Goal: Information Seeking & Learning: Learn about a topic

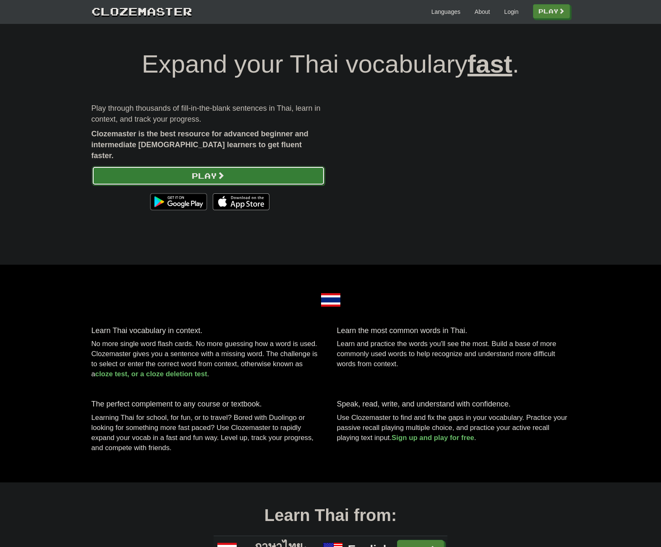
click at [243, 166] on link "Play" at bounding box center [208, 175] width 233 height 19
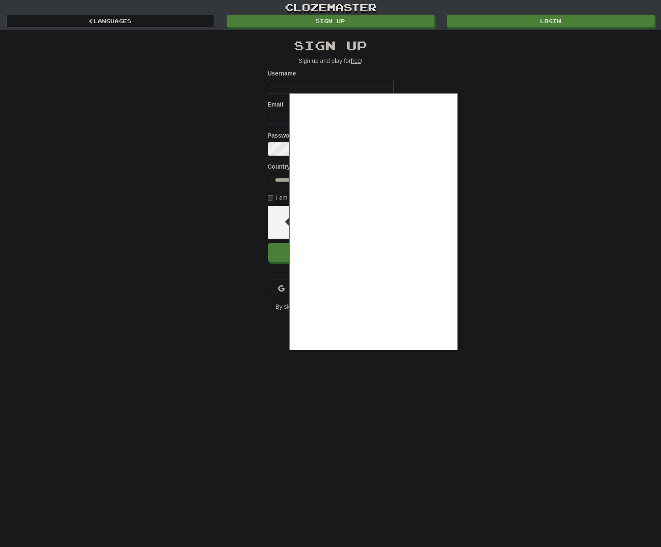
click at [419, 53] on div at bounding box center [330, 273] width 661 height 547
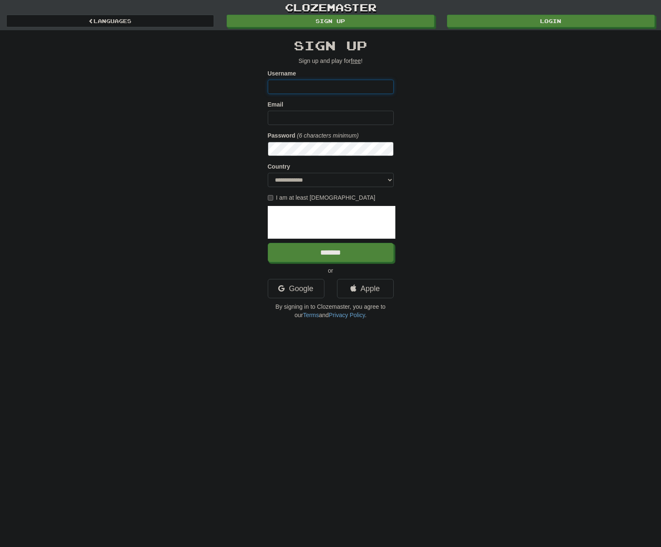
click at [326, 81] on input "Username" at bounding box center [331, 87] width 126 height 14
click at [327, 85] on input "Username" at bounding box center [331, 87] width 126 height 14
click at [470, 120] on div "**********" at bounding box center [330, 176] width 491 height 293
click at [287, 197] on label "I am at least 16 years old" at bounding box center [322, 198] width 108 height 8
click at [293, 183] on select "**********" at bounding box center [331, 180] width 126 height 14
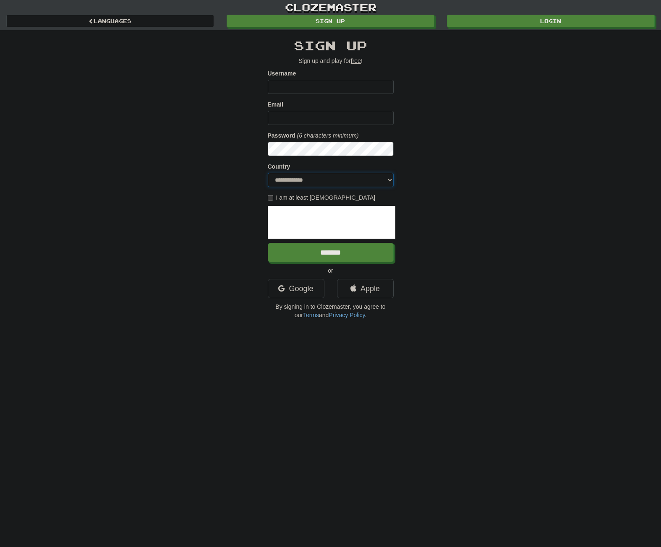
select select "**"
click at [268, 173] on select "**********" at bounding box center [331, 180] width 126 height 14
click at [309, 81] on input "Username" at bounding box center [331, 87] width 126 height 14
type input "*******"
click at [300, 294] on link "Google" at bounding box center [296, 288] width 57 height 19
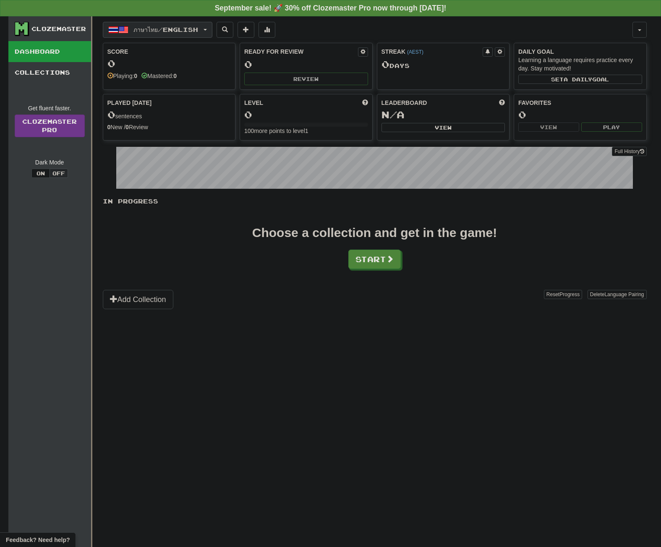
click at [199, 34] on button "ภาษาไทย / English" at bounding box center [158, 30] width 110 height 16
click at [198, 29] on span "ภาษาไทย / English" at bounding box center [166, 29] width 65 height 7
click at [192, 30] on span "ภาษาไทย / English" at bounding box center [166, 29] width 65 height 7
click at [197, 26] on span "ภาษาไทย / English" at bounding box center [166, 29] width 65 height 7
click at [422, 26] on div "ภาษาไทย / English ภาษาไทย / English Streak: 0 Review: 0 Points today: 0 Languag…" at bounding box center [368, 30] width 530 height 16
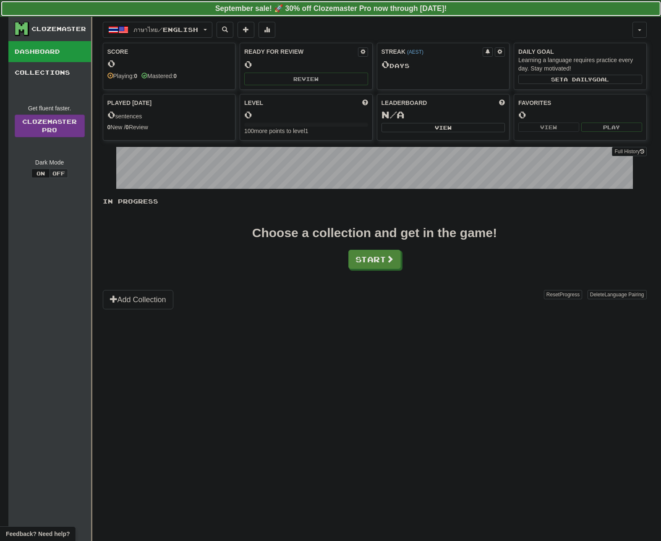
click at [441, 5] on strong "September sale! 🚀 30% off Clozemaster Pro now through Sunday September 21!" at bounding box center [331, 8] width 232 height 8
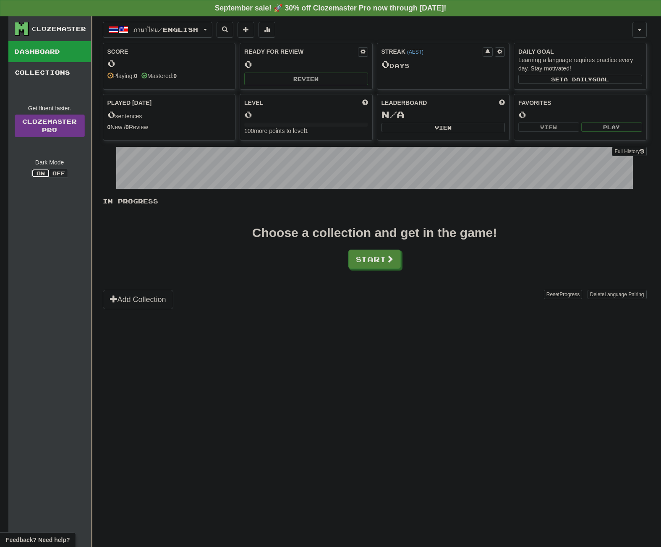
click at [45, 172] on button "On" at bounding box center [40, 173] width 18 height 9
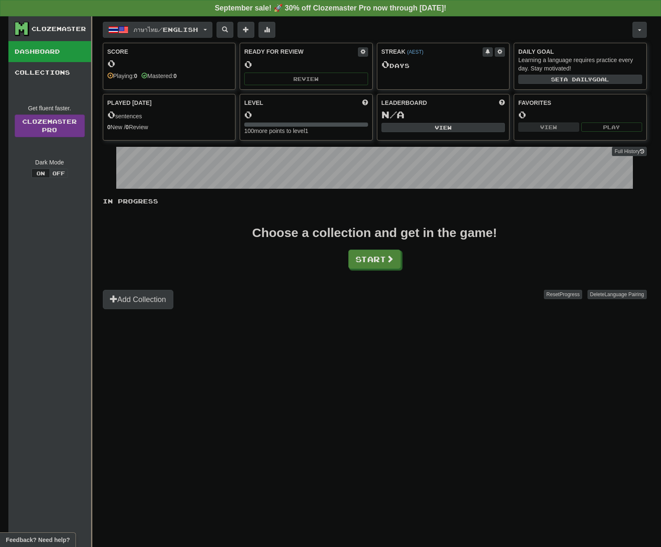
click at [342, 385] on div "ภาษาไทย / English ภาษาไทย / English Streak: 0 Review: 0 Points today: 0 Languag…" at bounding box center [375, 292] width 544 height 552
click at [391, 257] on span at bounding box center [391, 260] width 8 height 8
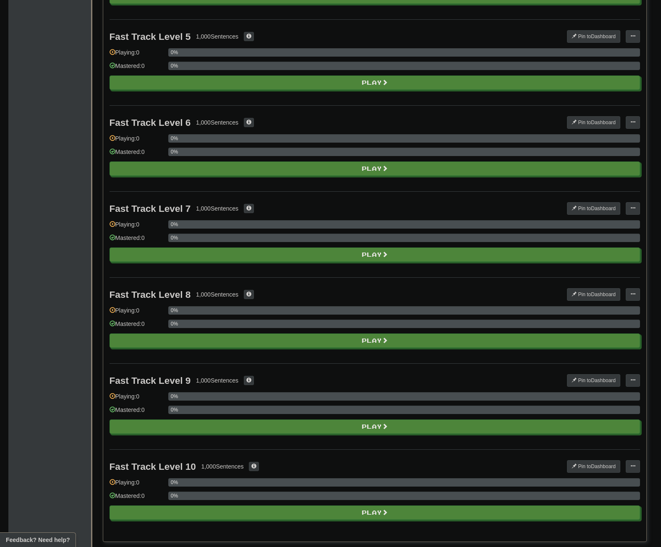
scroll to position [672, 0]
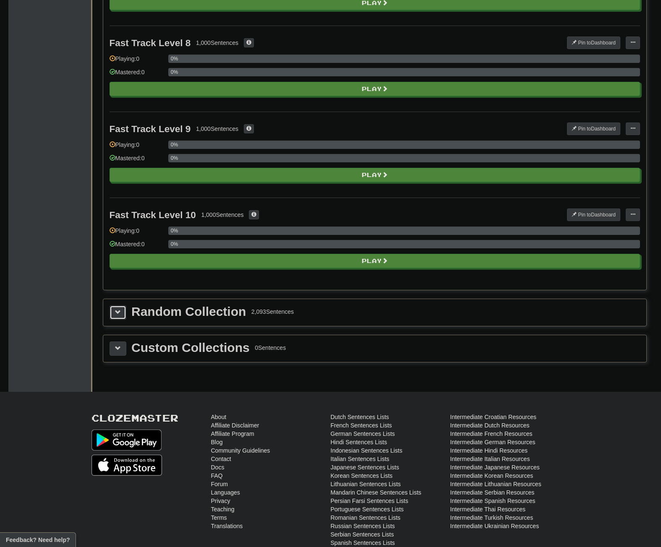
click at [122, 309] on button at bounding box center [118, 313] width 17 height 14
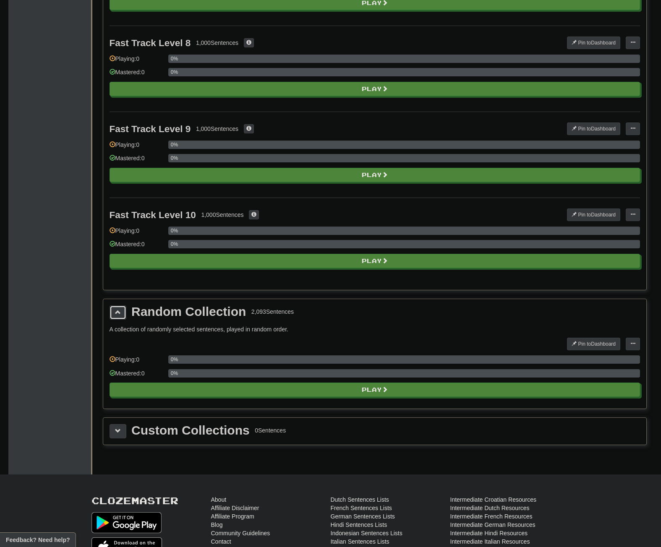
click at [122, 309] on button at bounding box center [118, 313] width 17 height 14
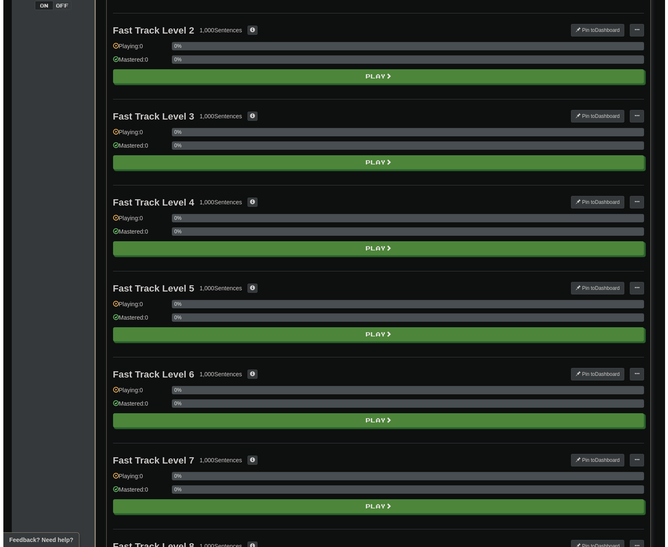
scroll to position [0, 0]
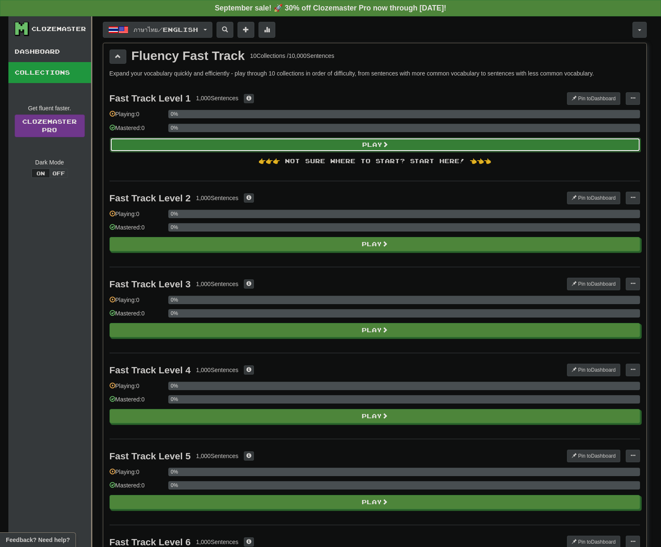
click at [377, 141] on button "Play" at bounding box center [375, 145] width 531 height 14
select select "**"
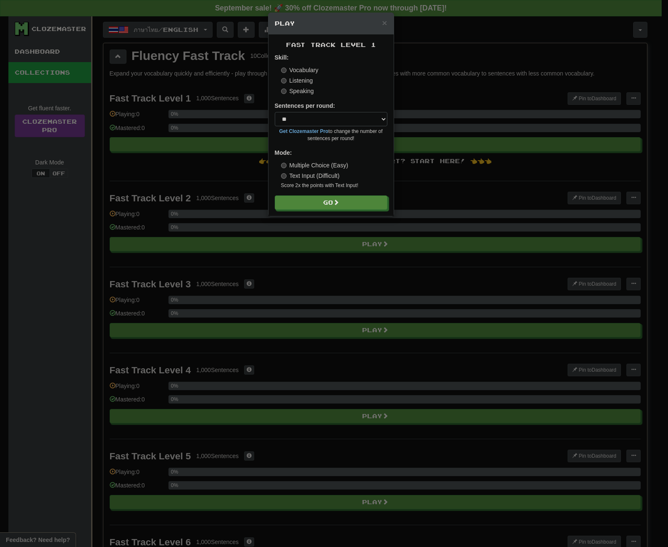
click at [303, 91] on label "Speaking" at bounding box center [297, 91] width 33 height 8
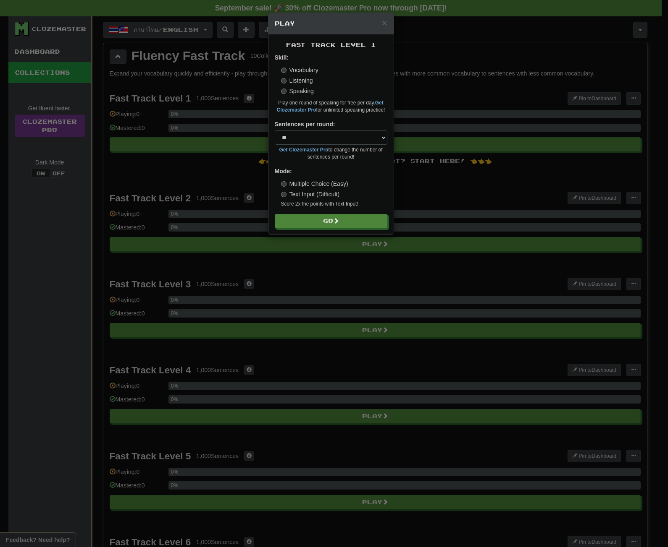
click at [302, 79] on label "Listening" at bounding box center [297, 80] width 32 height 8
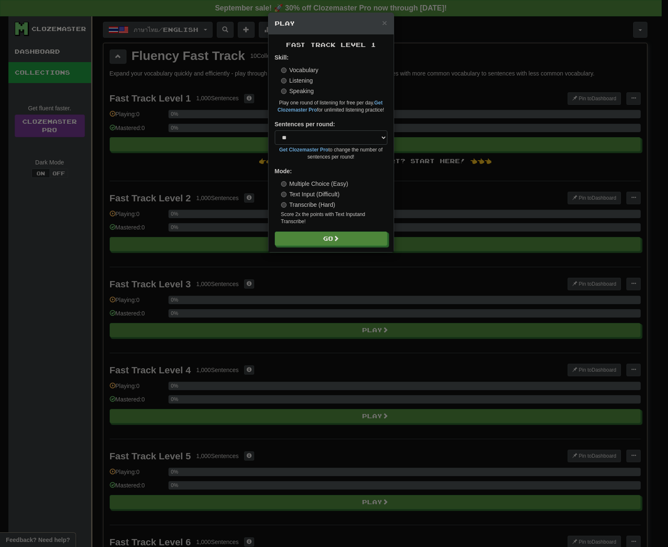
click at [297, 93] on label "Speaking" at bounding box center [297, 91] width 33 height 8
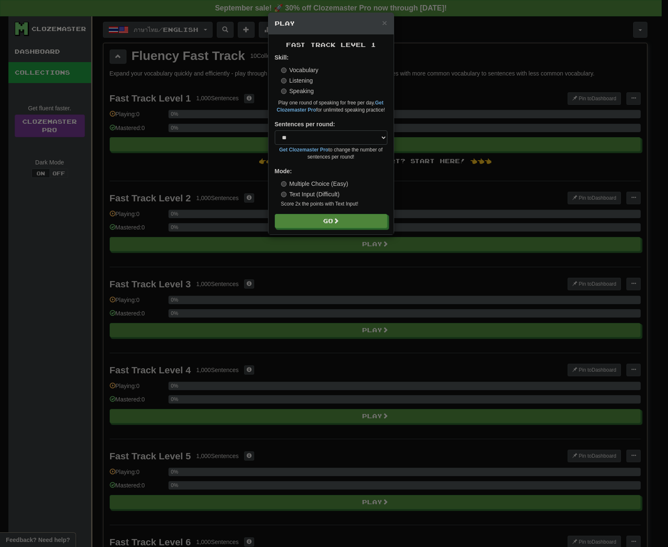
click at [364, 128] on div "Sentences per round: * ** ** ** ** ** *** ******** Get Clozemaster Pro to chang…" at bounding box center [331, 140] width 113 height 41
click at [358, 139] on select "* ** ** ** ** ** *** ********" at bounding box center [331, 138] width 113 height 14
click at [295, 71] on label "Vocabulary" at bounding box center [299, 70] width 37 height 8
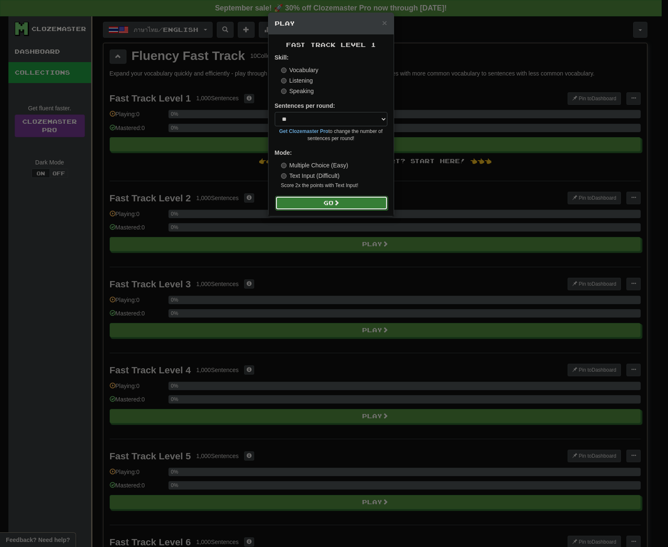
click at [335, 203] on span at bounding box center [336, 203] width 6 height 6
click at [291, 81] on label "Listening" at bounding box center [297, 80] width 32 height 8
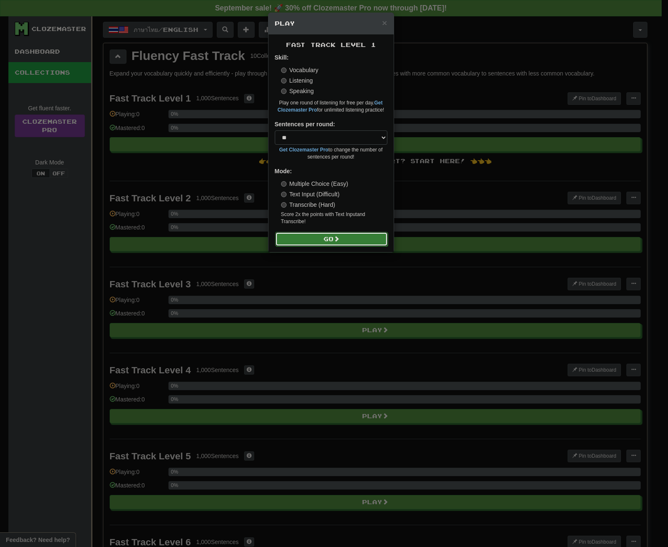
click at [354, 238] on button "Go" at bounding box center [331, 239] width 113 height 14
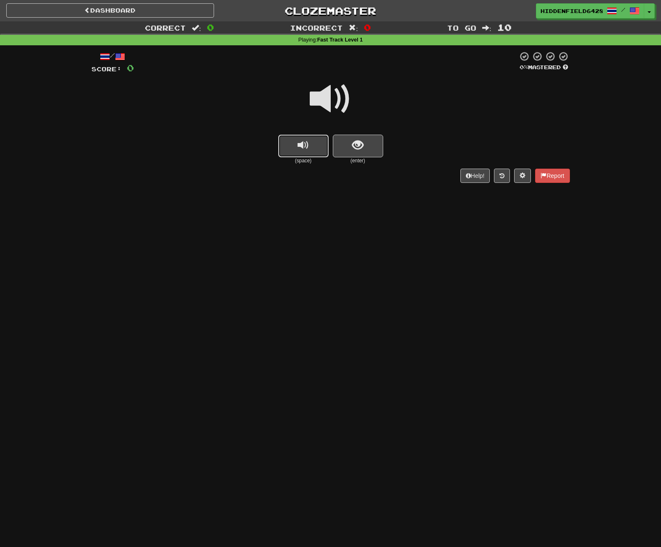
click at [306, 146] on span "replay audio" at bounding box center [303, 145] width 11 height 11
click at [366, 149] on button "show sentence" at bounding box center [358, 146] width 50 height 23
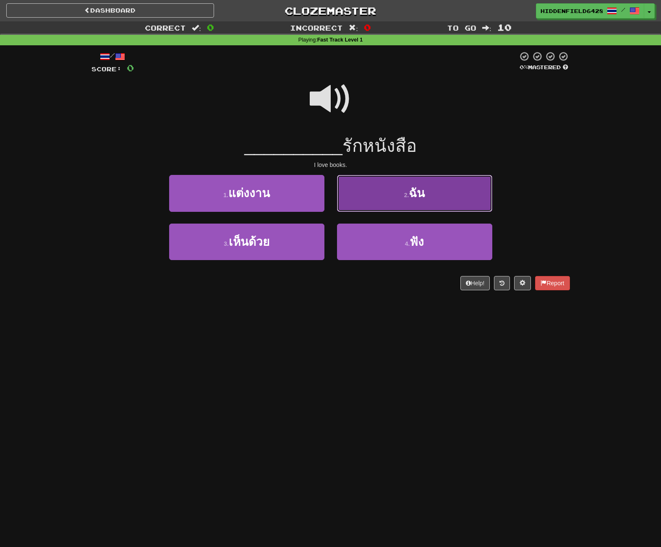
click at [396, 187] on button "2 . ฉัน" at bounding box center [414, 193] width 155 height 37
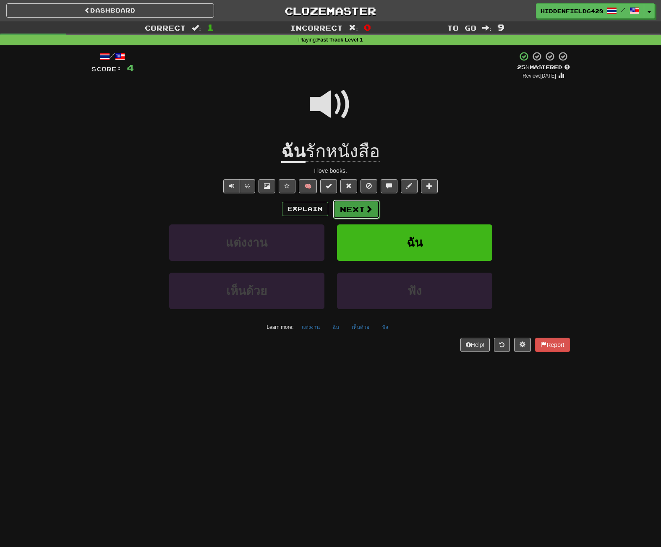
click at [361, 212] on button "Next" at bounding box center [356, 209] width 47 height 19
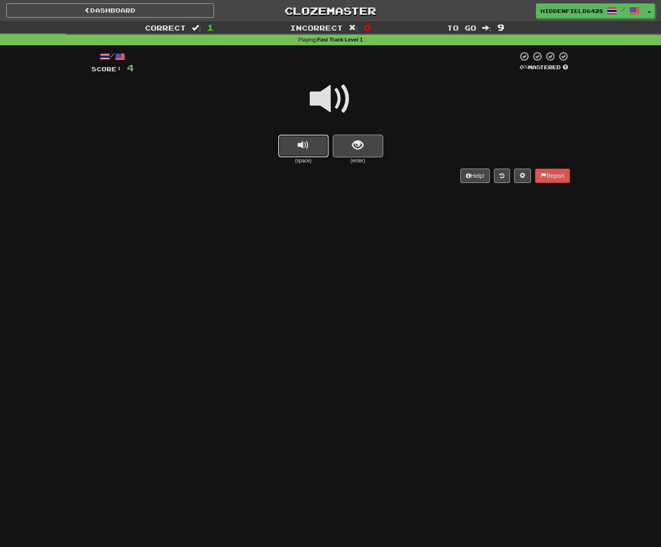
click at [313, 149] on button "replay audio" at bounding box center [303, 146] width 50 height 23
click at [360, 150] on span "show sentence" at bounding box center [357, 145] width 11 height 11
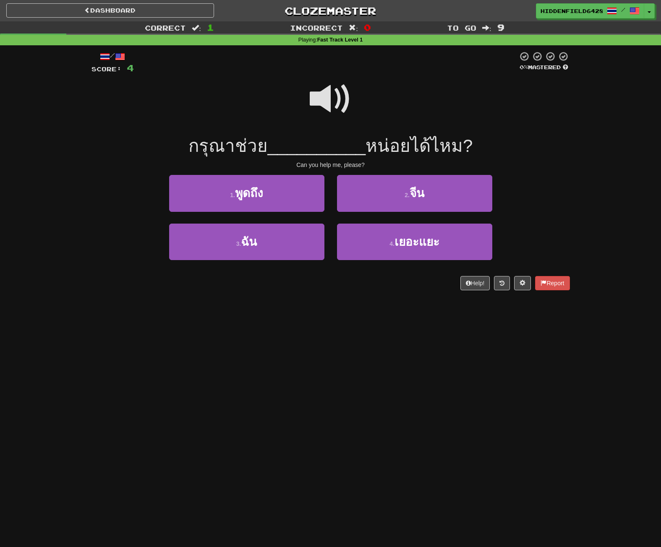
click at [337, 109] on span at bounding box center [331, 99] width 42 height 42
click at [336, 111] on span at bounding box center [331, 99] width 42 height 42
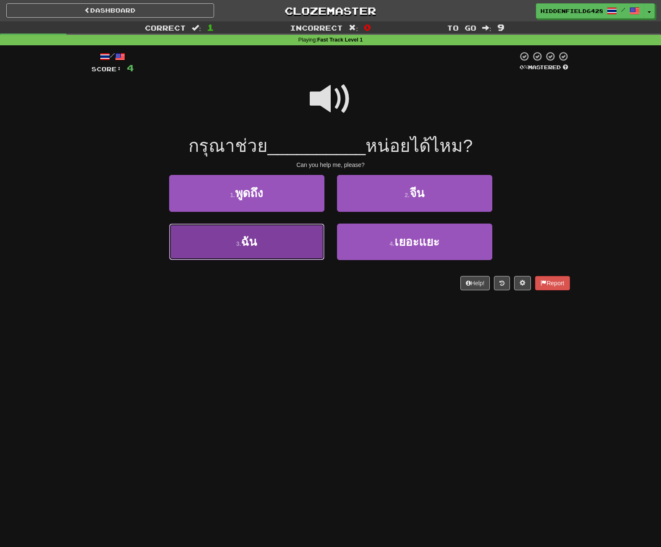
click at [284, 246] on button "3 . ฉัน" at bounding box center [246, 242] width 155 height 37
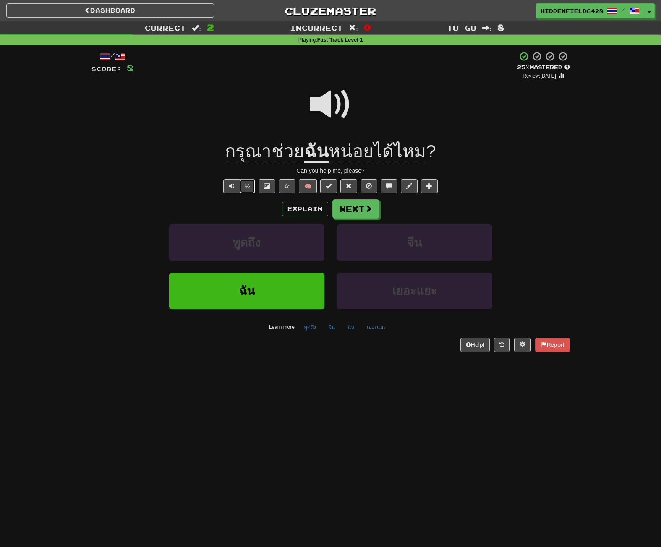
click at [248, 189] on button "½" at bounding box center [248, 186] width 16 height 14
click at [269, 186] on span at bounding box center [267, 186] width 6 height 6
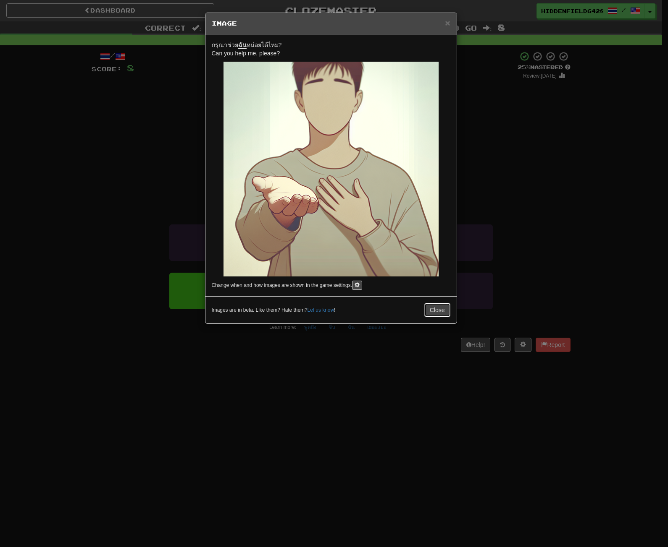
click at [434, 313] on button "Close" at bounding box center [437, 310] width 26 height 14
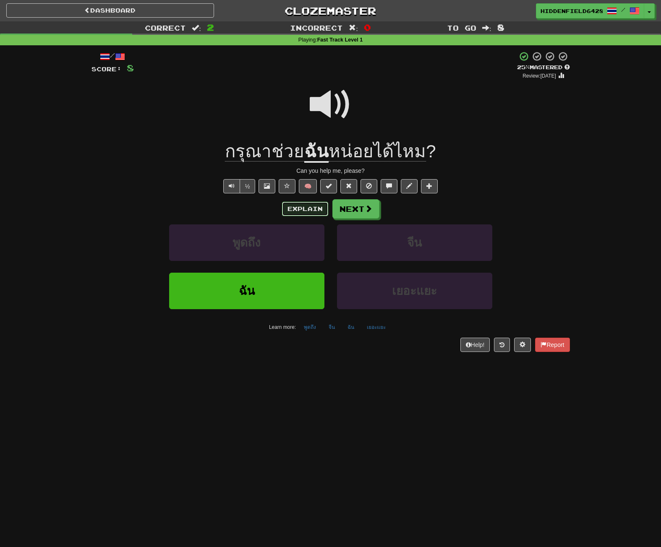
click at [309, 209] on button "Explain" at bounding box center [305, 209] width 46 height 14
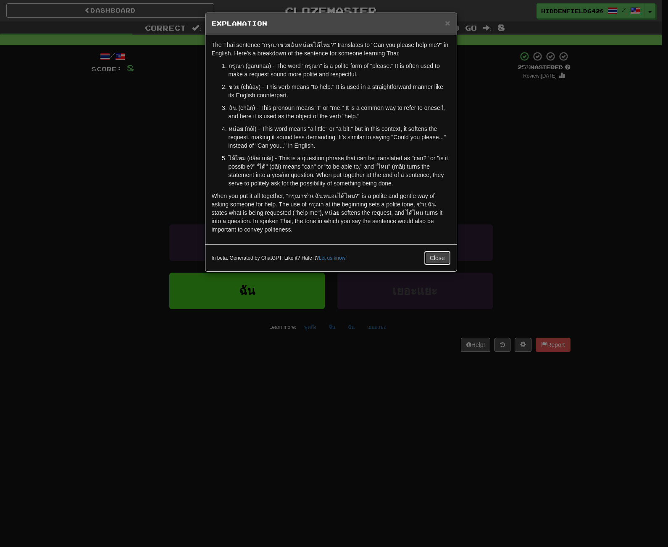
click at [439, 262] on button "Close" at bounding box center [437, 258] width 26 height 14
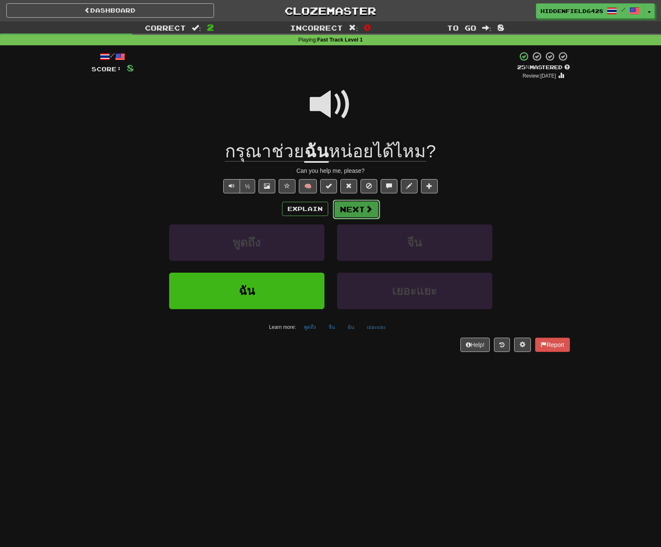
click at [368, 210] on span at bounding box center [369, 209] width 8 height 8
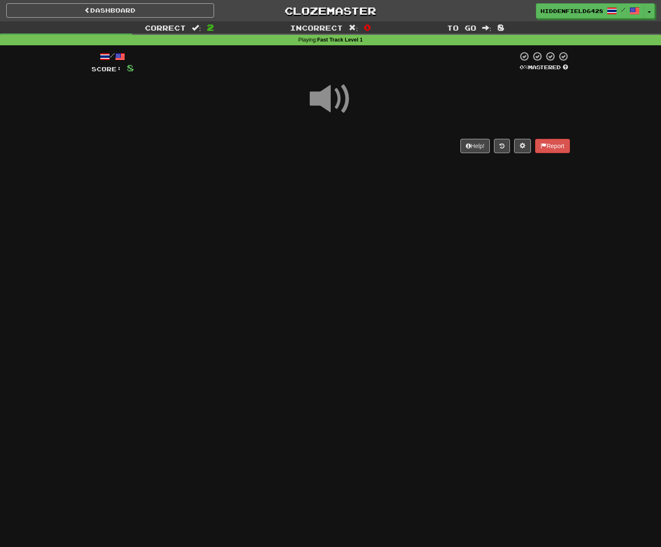
click at [319, 94] on span at bounding box center [331, 99] width 42 height 42
click at [321, 94] on span at bounding box center [331, 99] width 42 height 42
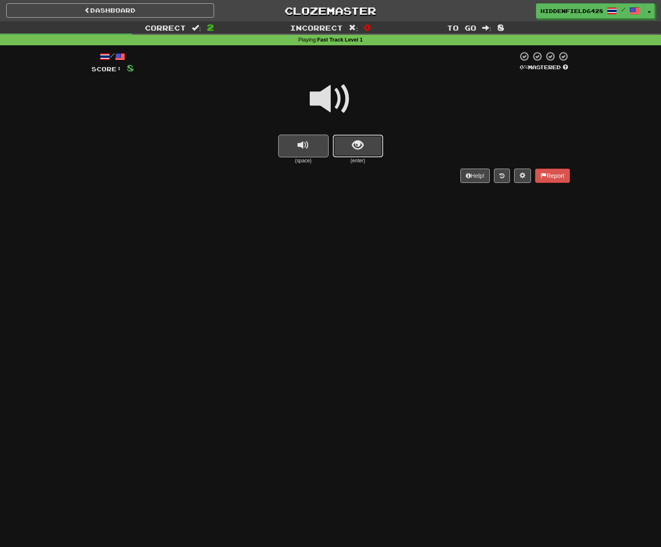
click at [351, 153] on button "show sentence" at bounding box center [358, 146] width 50 height 23
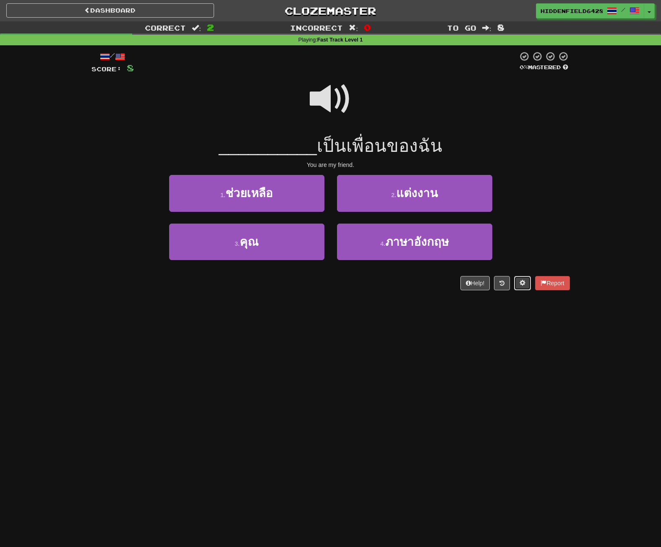
click at [522, 282] on span at bounding box center [523, 283] width 6 height 6
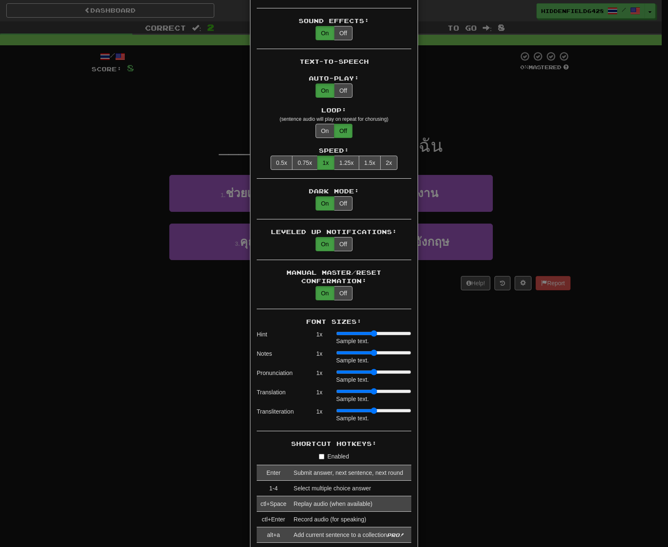
scroll to position [462, 0]
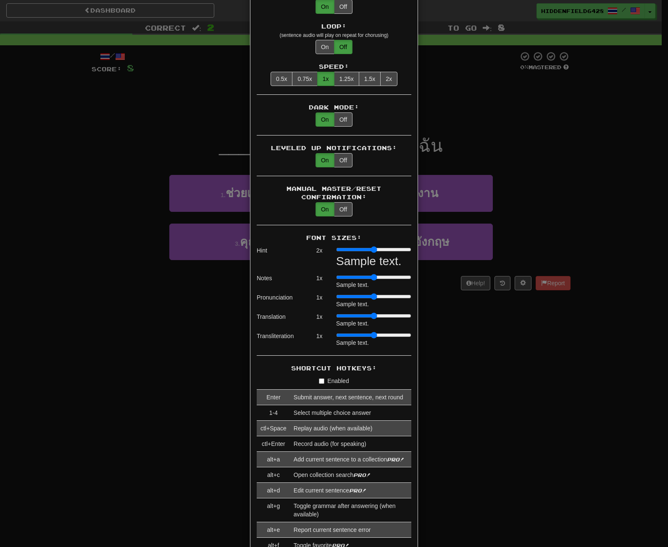
type input "*"
click at [354, 246] on input "range" at bounding box center [373, 249] width 75 height 7
click at [360, 265] on div "Font Sizes: Hint 2 x Sample text. Notes 1 x Sample text. Pronunciation 1 x Samp…" at bounding box center [334, 295] width 155 height 122
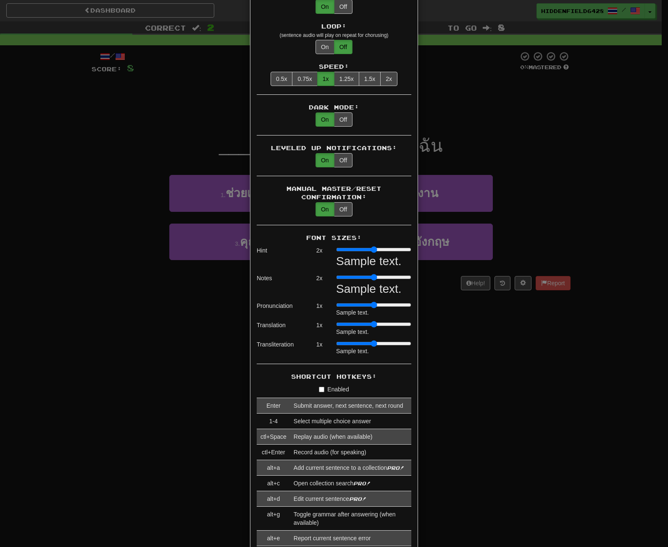
type input "*"
click at [364, 274] on input "range" at bounding box center [373, 277] width 75 height 7
type input "*"
click at [362, 302] on input "range" at bounding box center [373, 305] width 75 height 7
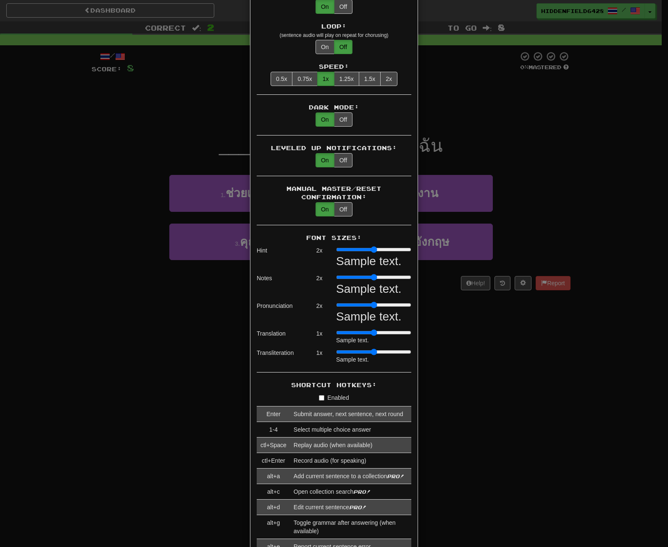
type input "*"
click at [363, 330] on input "range" at bounding box center [373, 333] width 75 height 7
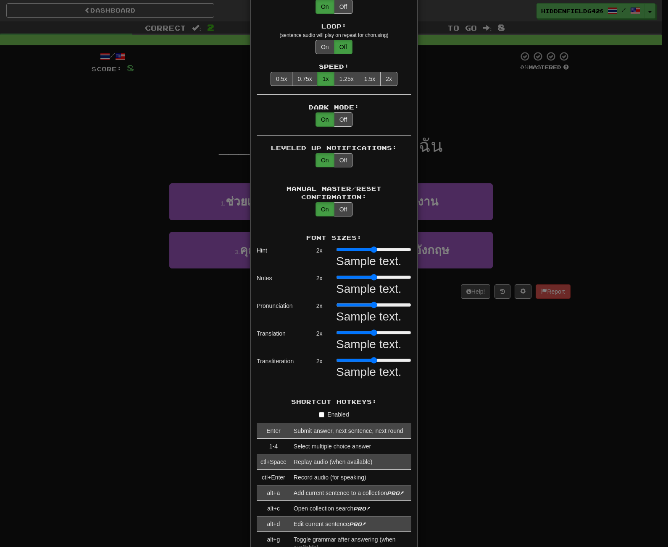
type input "*"
click at [361, 357] on input "range" at bounding box center [373, 360] width 75 height 7
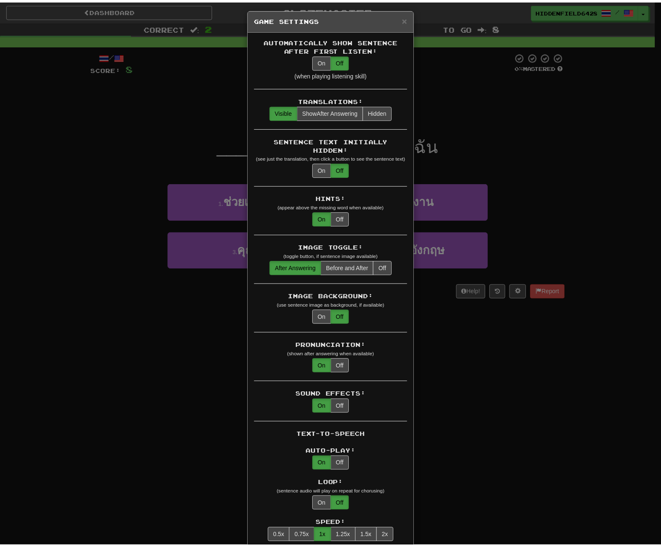
scroll to position [0, 0]
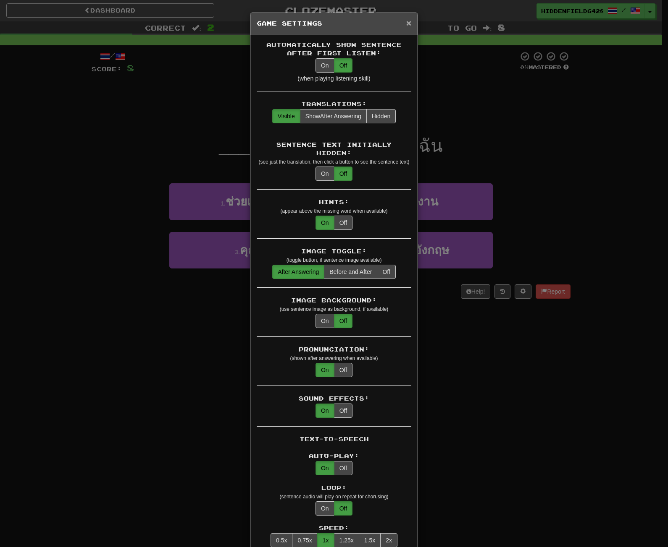
click at [406, 22] on span "×" at bounding box center [408, 23] width 5 height 10
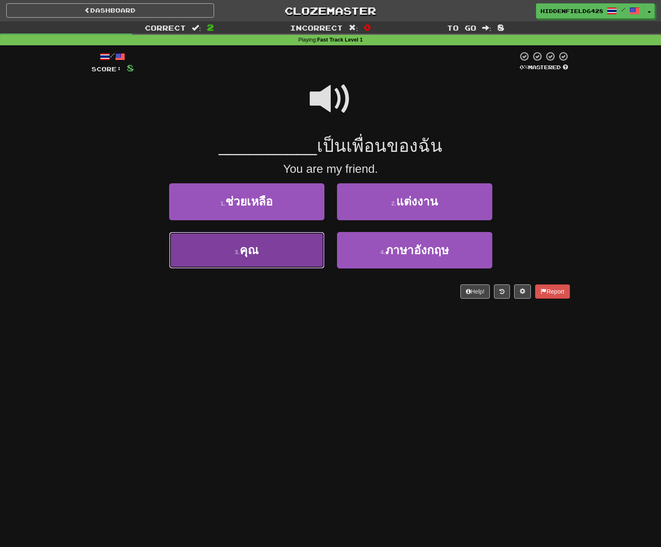
click at [277, 259] on button "3 . คุณ" at bounding box center [246, 250] width 155 height 37
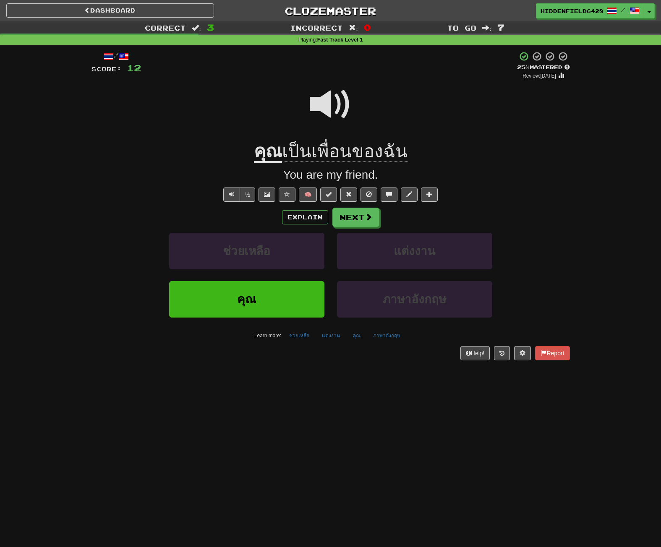
click at [297, 152] on span "เป็นเพื่อนของฉัน" at bounding box center [345, 151] width 126 height 20
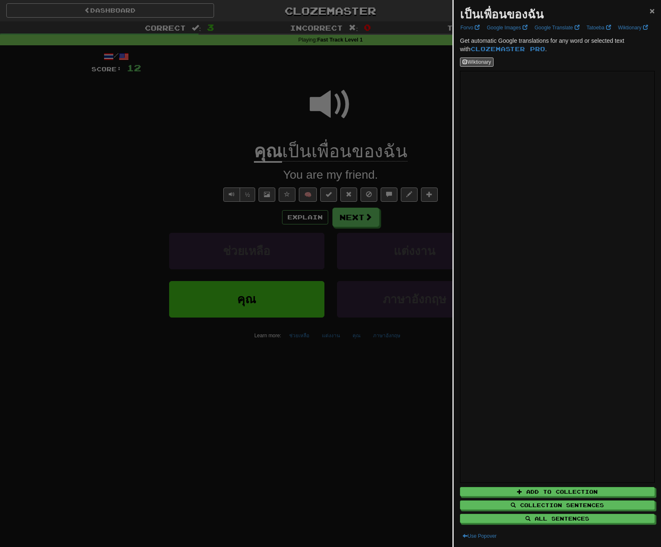
click at [650, 11] on span "×" at bounding box center [652, 11] width 5 height 10
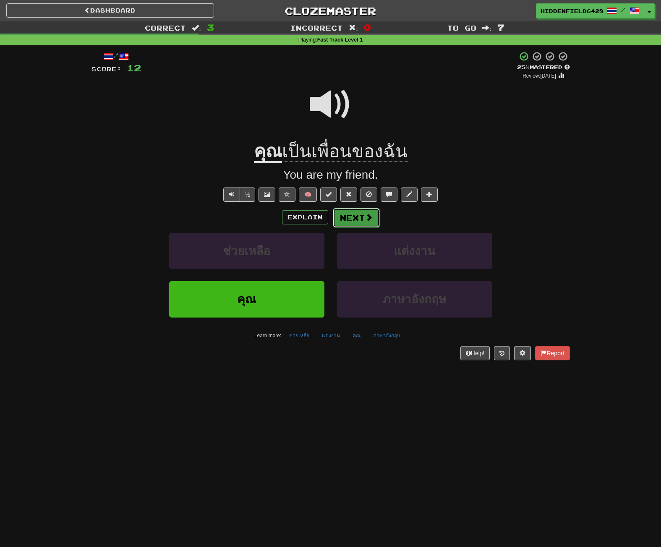
click at [349, 214] on button "Next" at bounding box center [356, 217] width 47 height 19
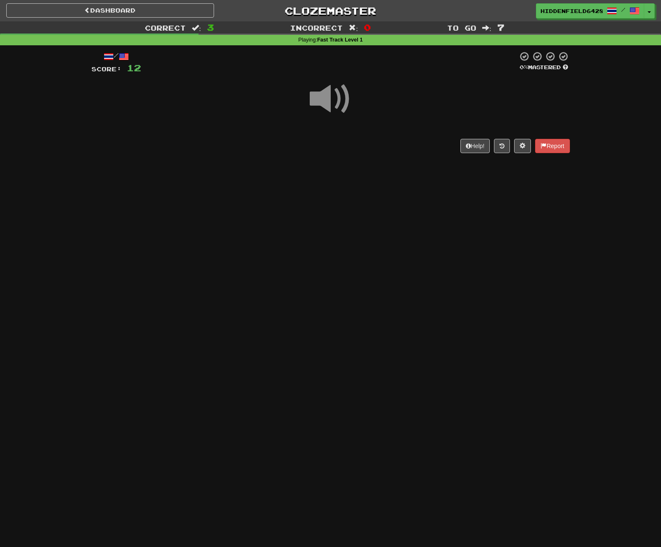
click at [333, 88] on span at bounding box center [331, 99] width 42 height 42
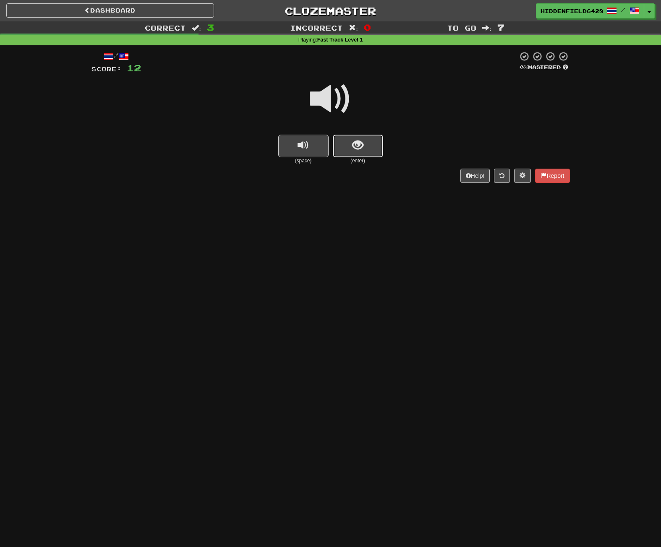
click at [359, 144] on span "show sentence" at bounding box center [357, 145] width 11 height 11
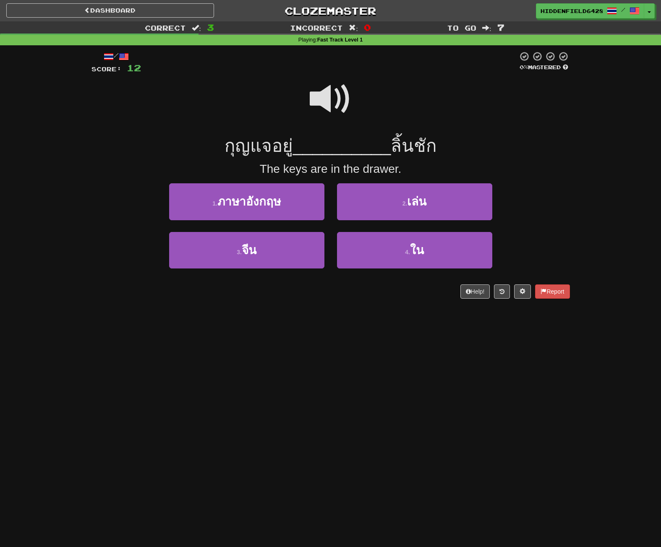
click at [331, 97] on span at bounding box center [331, 99] width 42 height 42
click at [338, 97] on span at bounding box center [331, 99] width 42 height 42
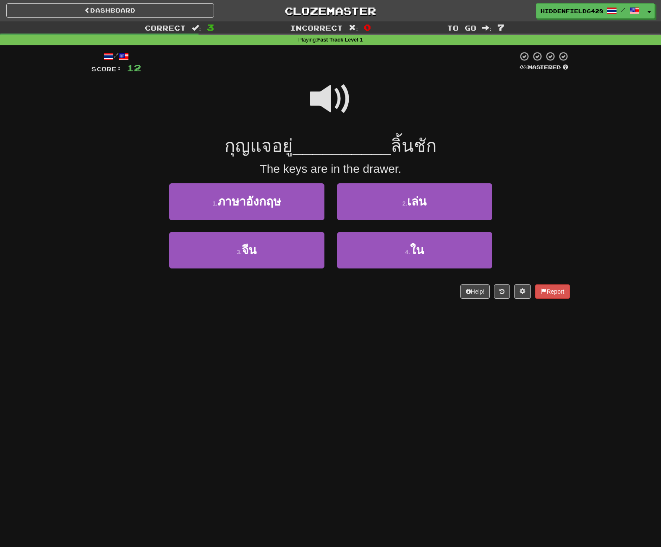
click at [354, 95] on div at bounding box center [331, 105] width 479 height 60
click at [354, 97] on div at bounding box center [331, 105] width 479 height 60
click at [352, 98] on div at bounding box center [331, 105] width 479 height 60
click at [341, 97] on span at bounding box center [331, 99] width 42 height 42
click at [341, 98] on span at bounding box center [331, 99] width 42 height 42
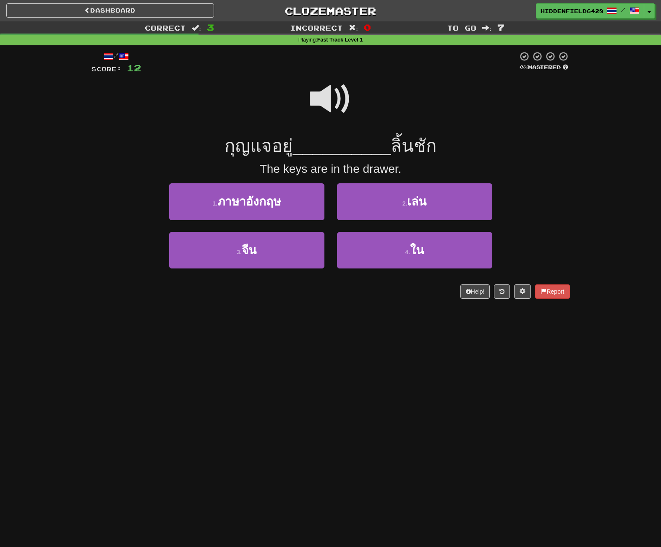
click at [342, 98] on span at bounding box center [331, 99] width 42 height 42
click at [336, 92] on span at bounding box center [331, 99] width 42 height 42
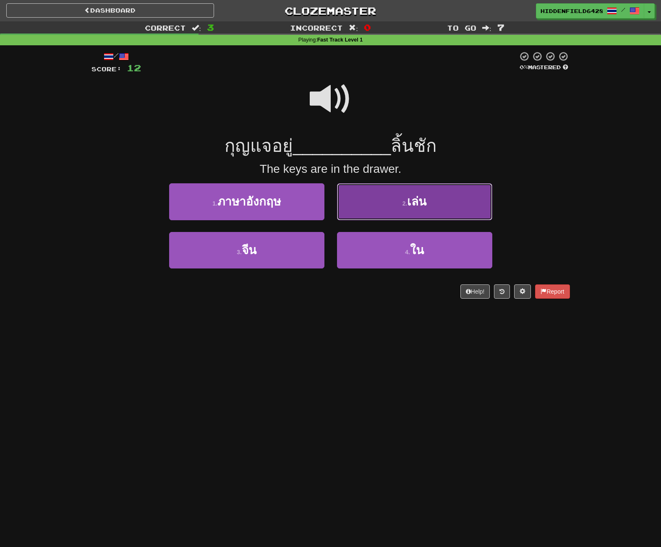
click at [430, 193] on button "2 . เล่น" at bounding box center [414, 201] width 155 height 37
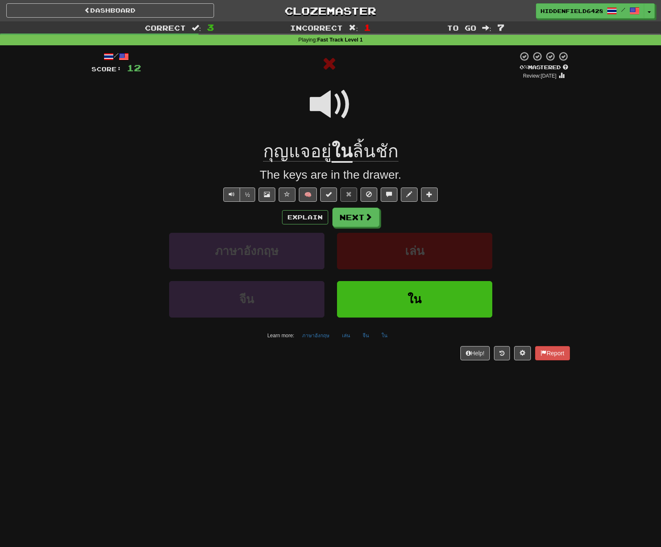
click at [329, 105] on span at bounding box center [331, 105] width 42 height 42
click at [248, 196] on button "½" at bounding box center [248, 195] width 16 height 14
click at [251, 196] on button "½" at bounding box center [248, 195] width 16 height 14
click at [354, 224] on button "Next" at bounding box center [356, 217] width 47 height 19
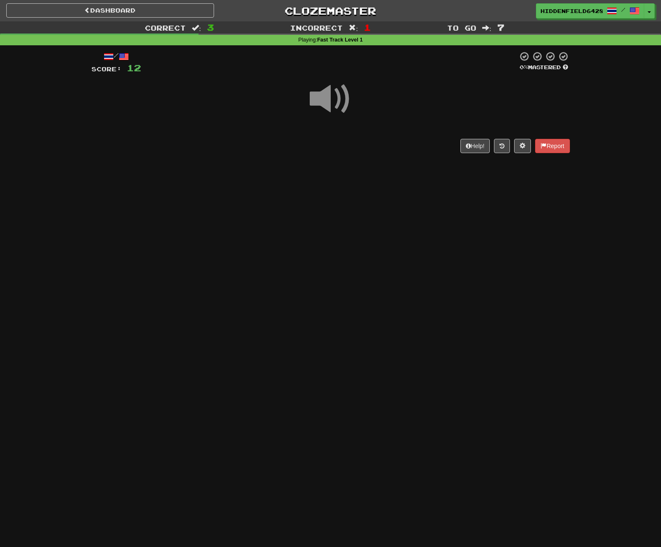
click at [328, 91] on span at bounding box center [331, 99] width 42 height 42
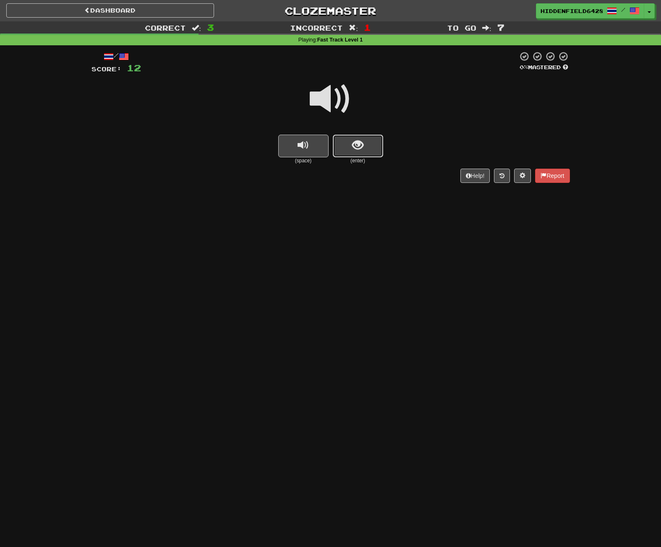
click at [364, 139] on button "show sentence" at bounding box center [358, 146] width 50 height 23
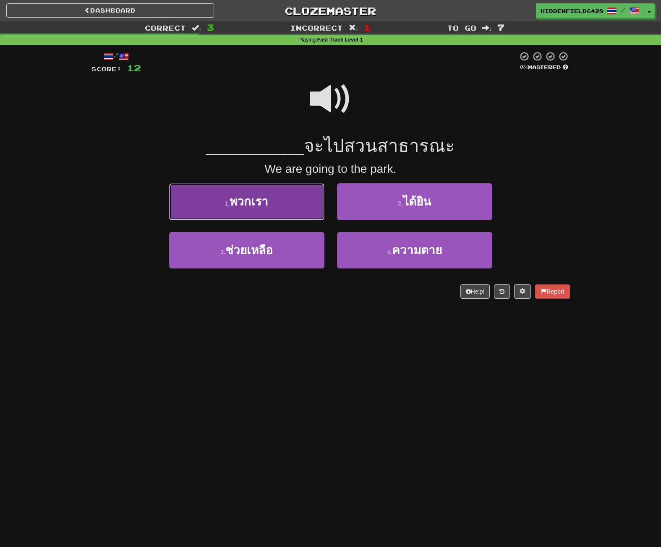
click at [278, 198] on button "1 . พวกเรา" at bounding box center [246, 201] width 155 height 37
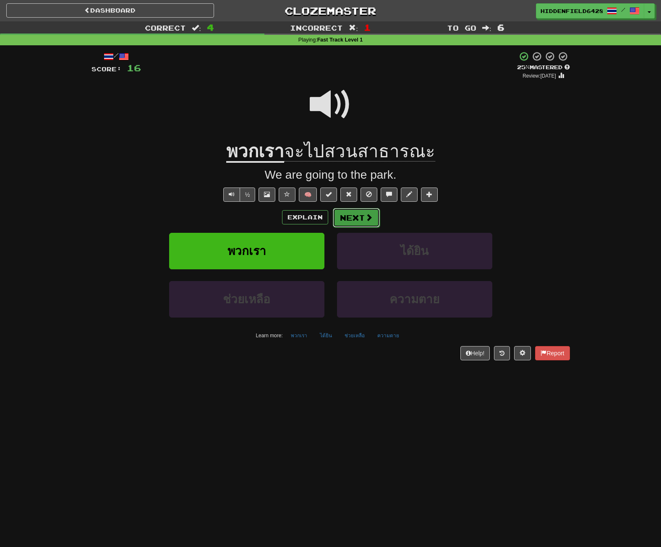
click at [366, 215] on span at bounding box center [369, 218] width 8 height 8
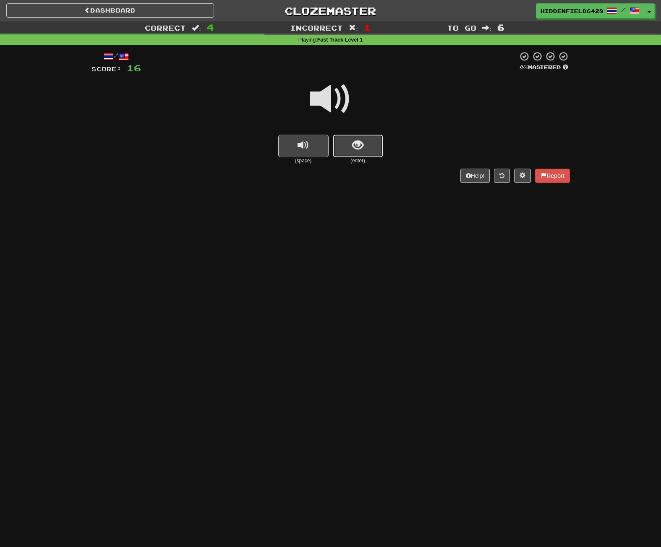
click at [367, 146] on button "show sentence" at bounding box center [358, 146] width 50 height 23
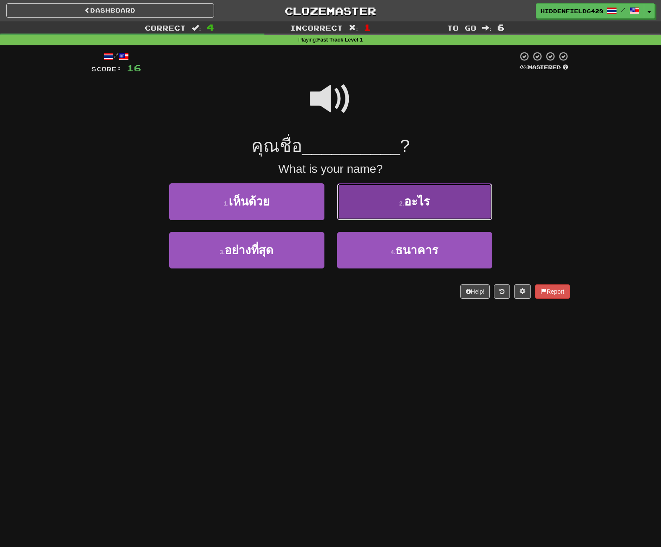
click at [416, 210] on button "2 . อะไร" at bounding box center [414, 201] width 155 height 37
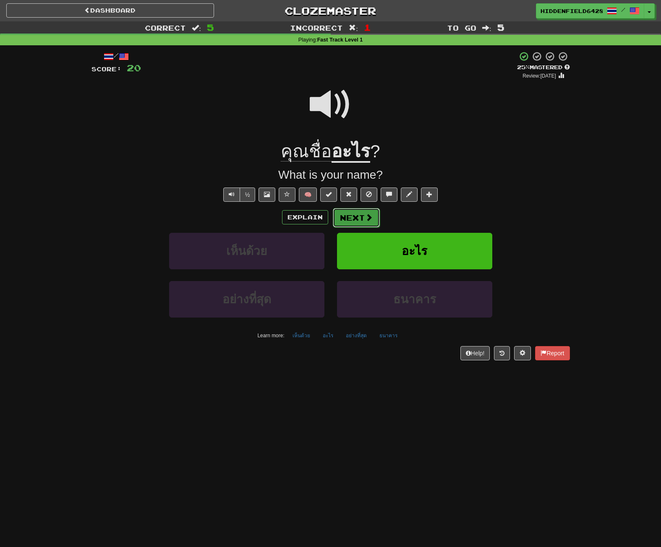
click at [366, 220] on span at bounding box center [369, 218] width 8 height 8
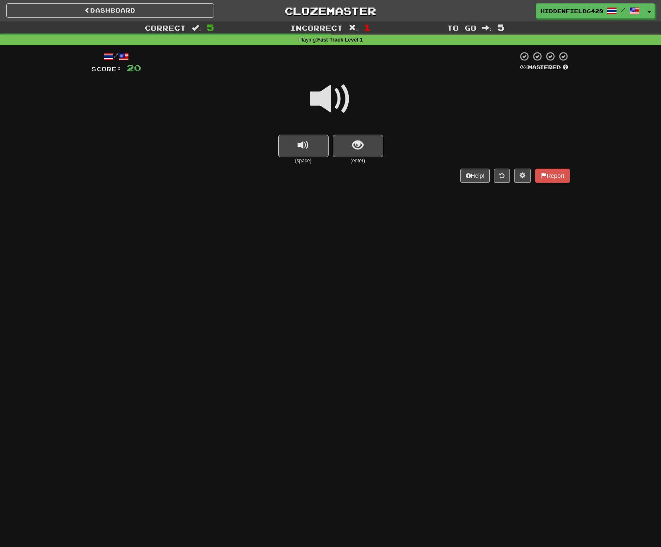
click at [332, 97] on span at bounding box center [331, 99] width 42 height 42
click at [347, 141] on button "show sentence" at bounding box center [358, 146] width 50 height 23
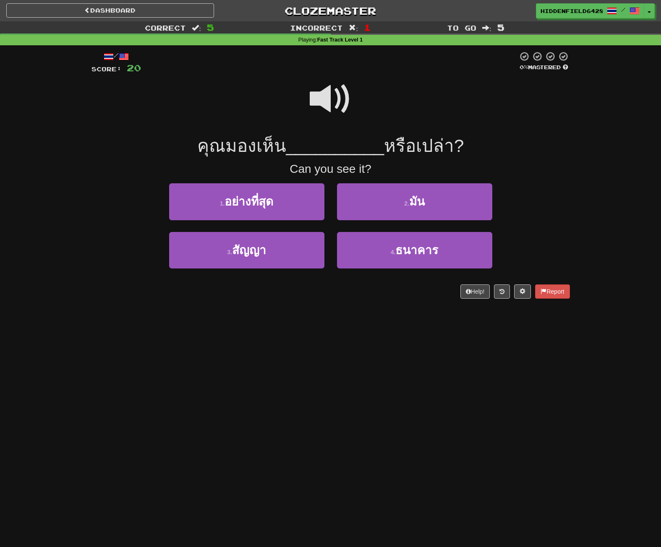
click at [343, 99] on span at bounding box center [331, 99] width 42 height 42
click at [335, 97] on span at bounding box center [331, 99] width 42 height 42
click at [340, 96] on span at bounding box center [331, 99] width 42 height 42
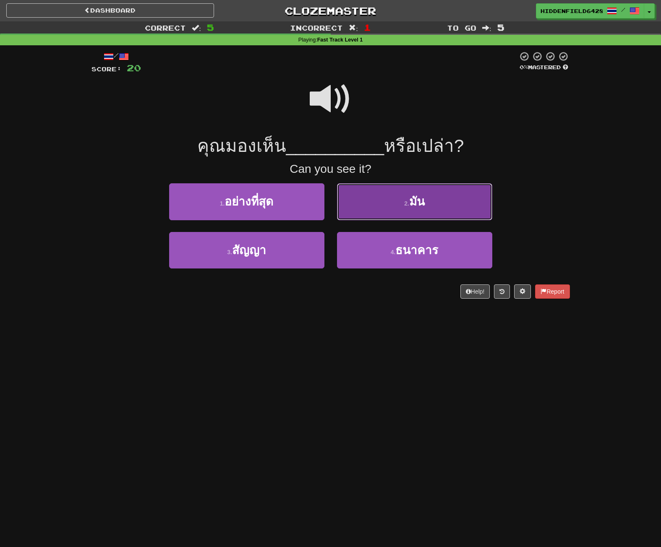
click at [421, 193] on button "2 . มัน" at bounding box center [414, 201] width 155 height 37
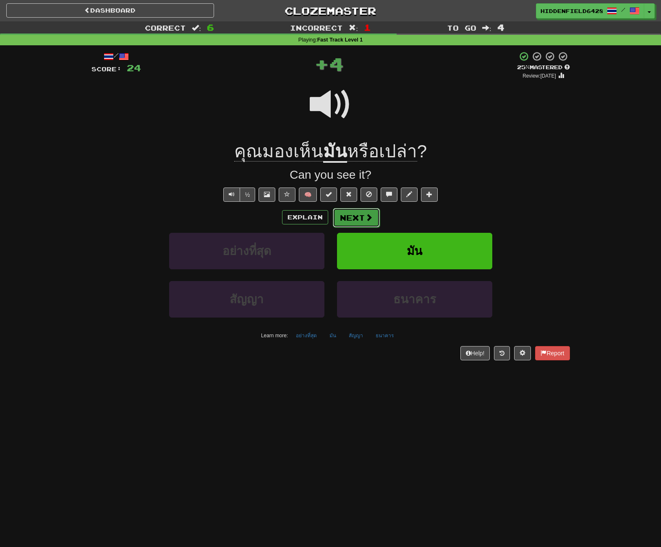
click at [369, 217] on span at bounding box center [369, 218] width 8 height 8
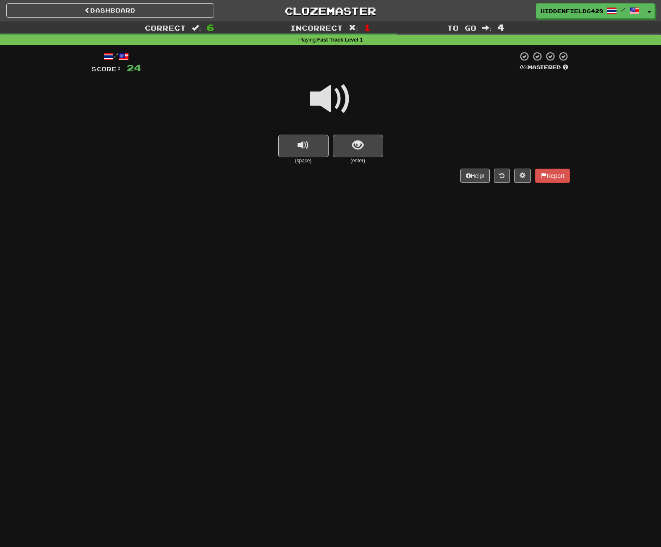
click at [317, 94] on span at bounding box center [331, 99] width 42 height 42
click at [320, 86] on span at bounding box center [331, 99] width 42 height 42
click at [381, 144] on button "show sentence" at bounding box center [358, 146] width 50 height 23
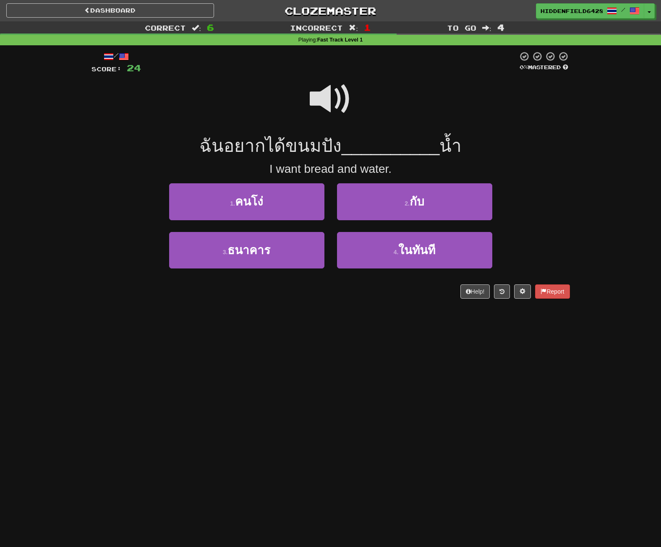
click at [328, 88] on span at bounding box center [331, 99] width 42 height 42
click at [320, 81] on span at bounding box center [331, 99] width 42 height 42
click at [337, 99] on span at bounding box center [331, 99] width 42 height 42
click at [343, 104] on span at bounding box center [331, 99] width 42 height 42
click at [336, 88] on span at bounding box center [331, 99] width 42 height 42
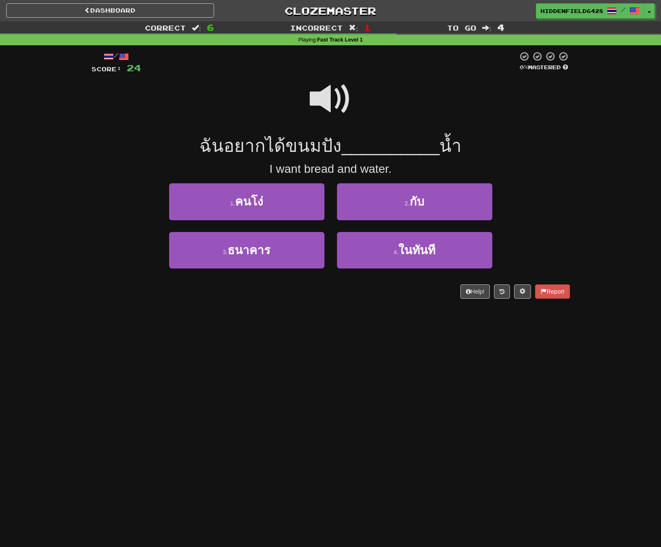
click at [335, 92] on span at bounding box center [331, 99] width 42 height 42
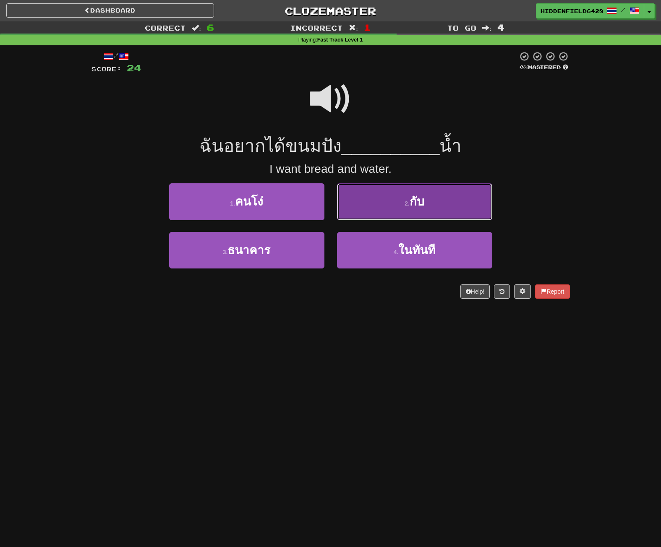
click at [429, 205] on button "2 . กับ" at bounding box center [414, 201] width 155 height 37
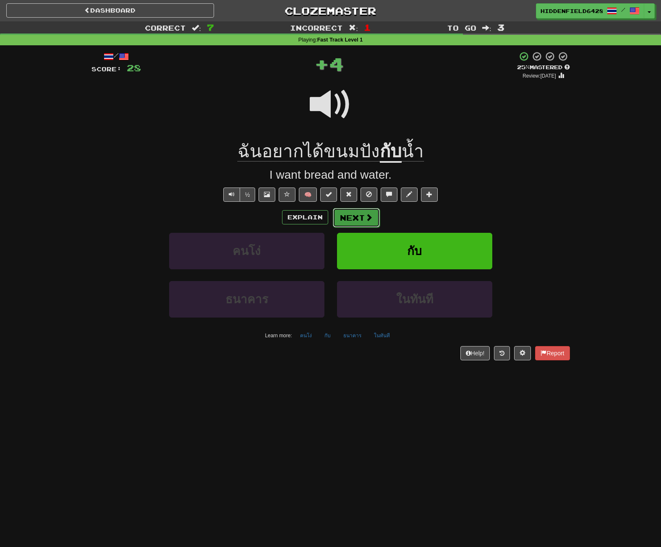
click at [371, 221] on span at bounding box center [369, 218] width 8 height 8
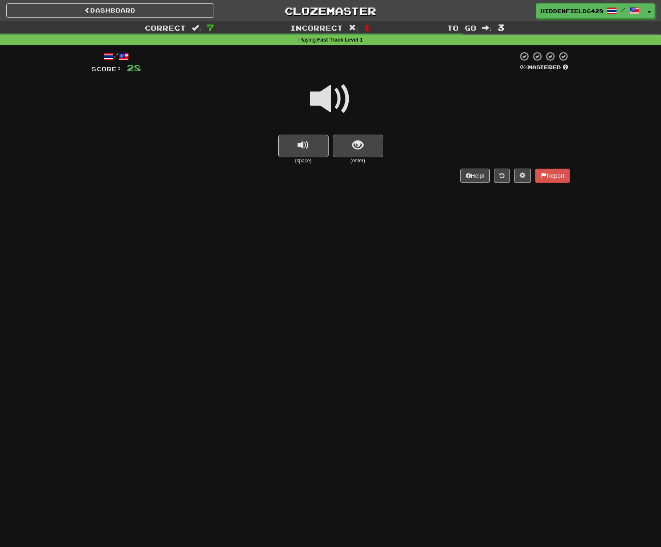
click at [329, 119] on span at bounding box center [331, 99] width 42 height 42
click at [354, 157] on small "(enter)" at bounding box center [358, 160] width 50 height 7
click at [356, 153] on button "show sentence" at bounding box center [358, 146] width 50 height 23
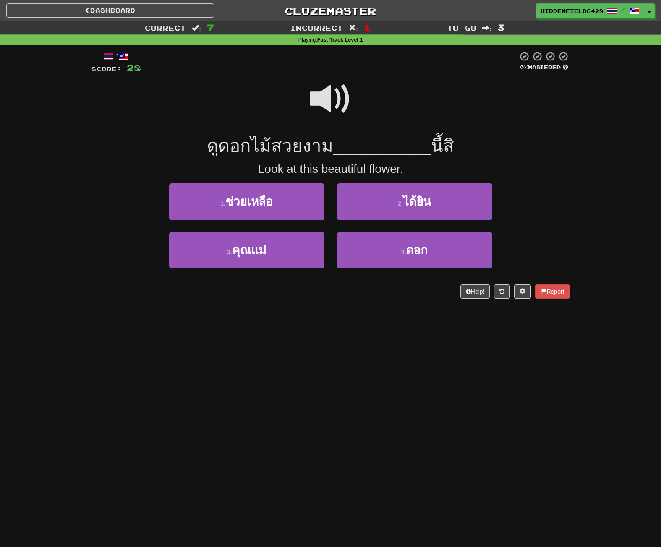
click at [330, 103] on span at bounding box center [331, 99] width 42 height 42
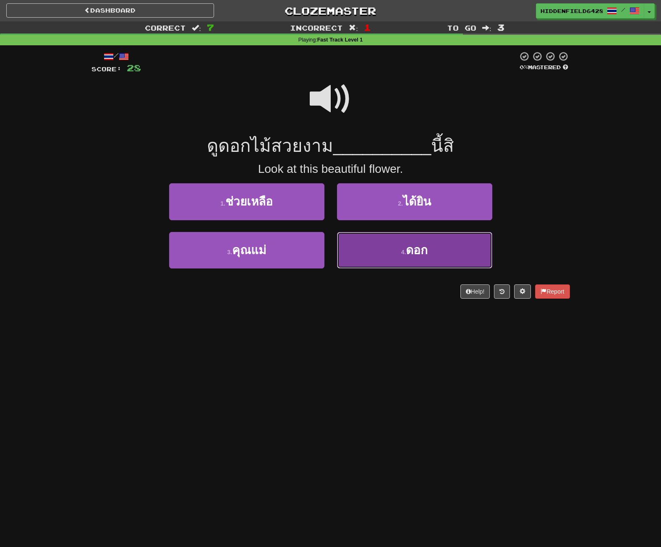
click at [389, 246] on button "4 . ดอก" at bounding box center [414, 250] width 155 height 37
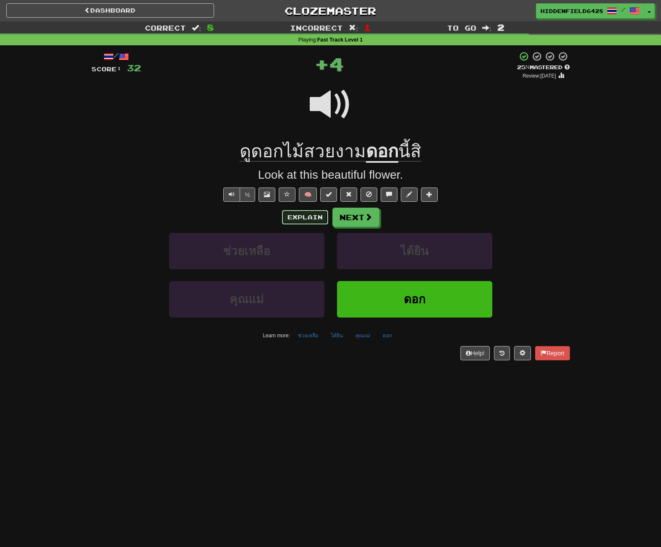
click at [314, 212] on button "Explain" at bounding box center [305, 217] width 46 height 14
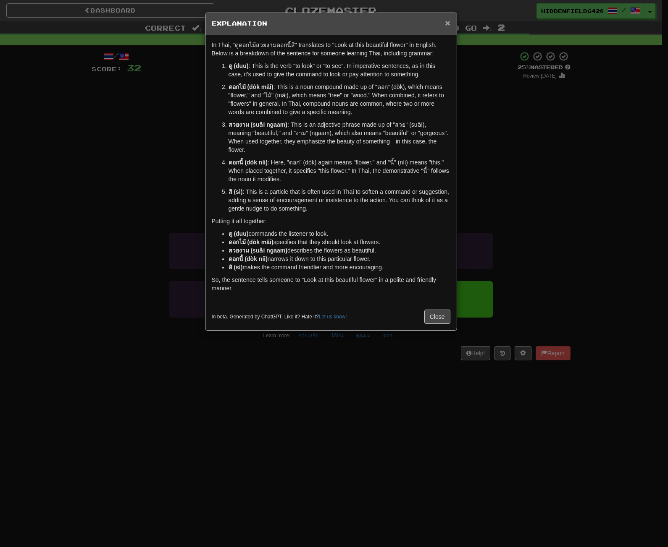
click at [445, 24] on span "×" at bounding box center [447, 23] width 5 height 10
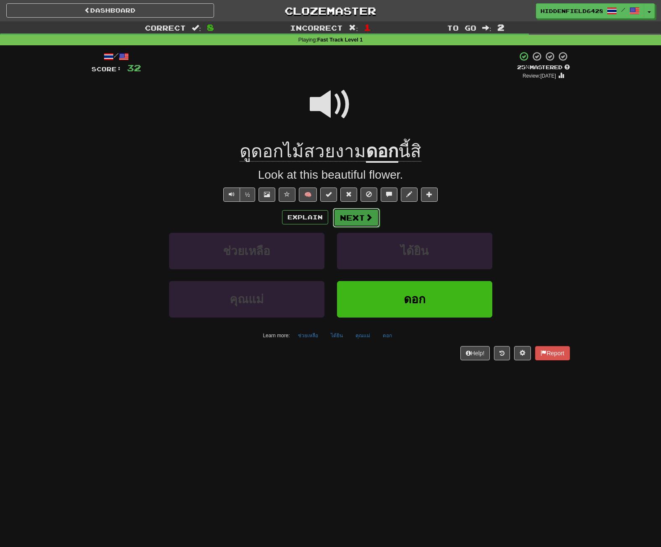
click at [366, 216] on span at bounding box center [369, 218] width 8 height 8
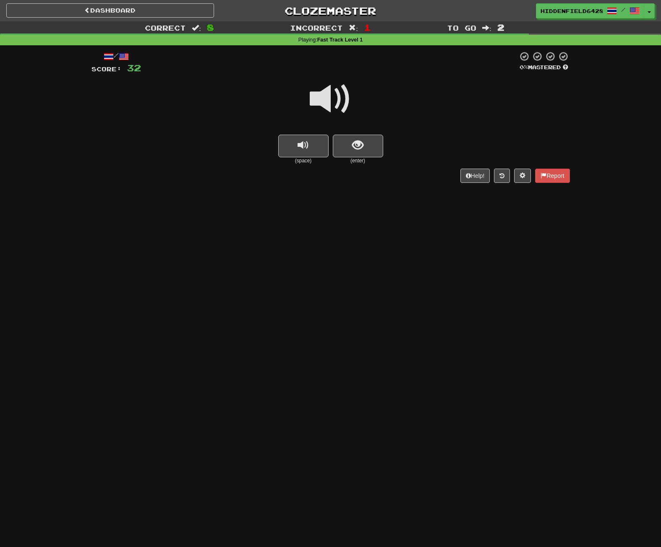
click at [334, 98] on span at bounding box center [331, 99] width 42 height 42
click at [379, 153] on button "show sentence" at bounding box center [358, 146] width 50 height 23
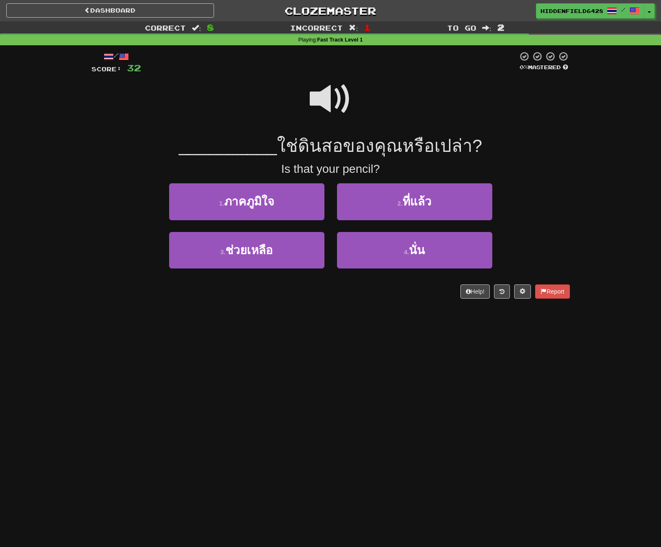
click at [338, 102] on span at bounding box center [331, 99] width 42 height 42
click at [337, 107] on span at bounding box center [331, 99] width 42 height 42
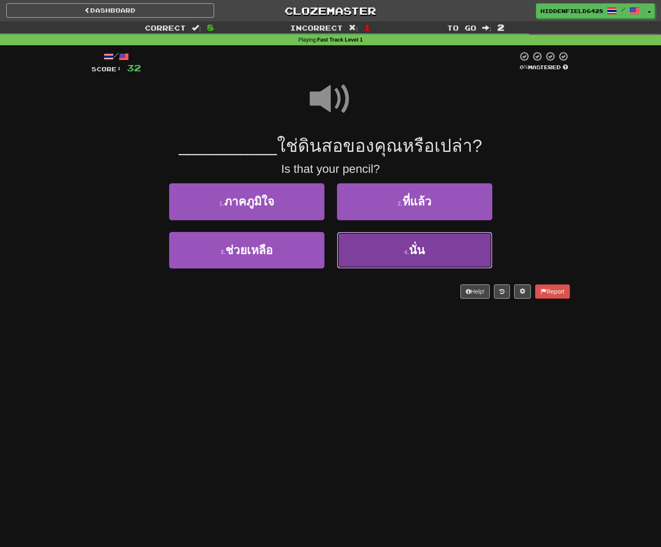
click at [430, 248] on button "4 . นั่น" at bounding box center [414, 250] width 155 height 37
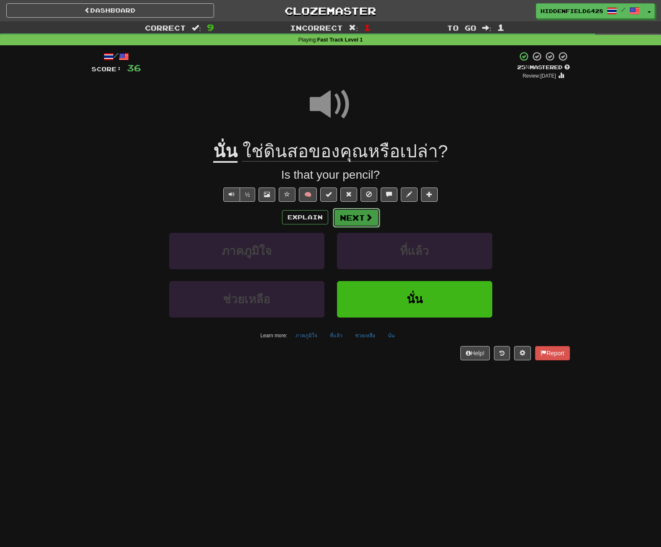
click at [362, 216] on button "Next" at bounding box center [356, 217] width 47 height 19
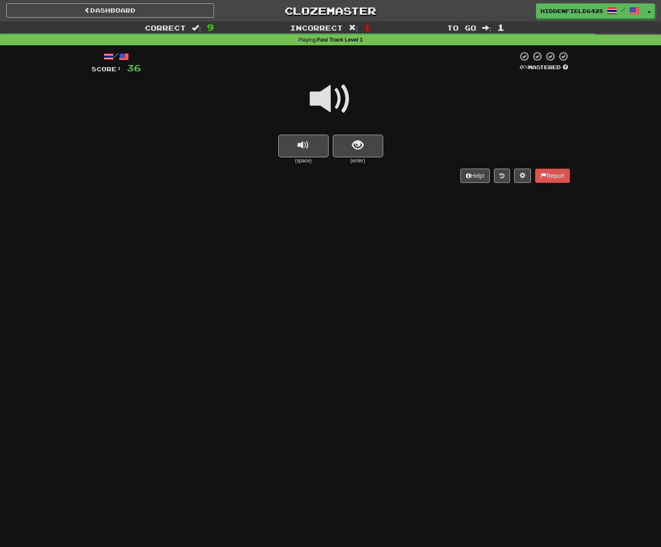
click at [322, 102] on span at bounding box center [331, 99] width 42 height 42
click at [367, 144] on button "show sentence" at bounding box center [358, 146] width 50 height 23
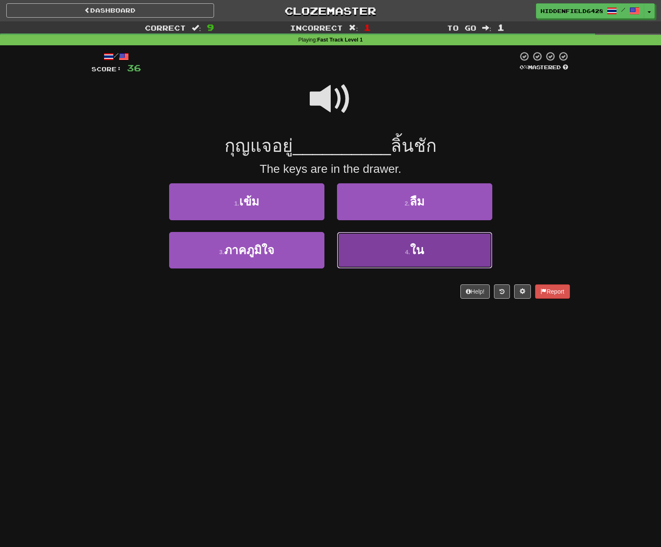
click at [417, 248] on span "ใน" at bounding box center [417, 250] width 14 height 13
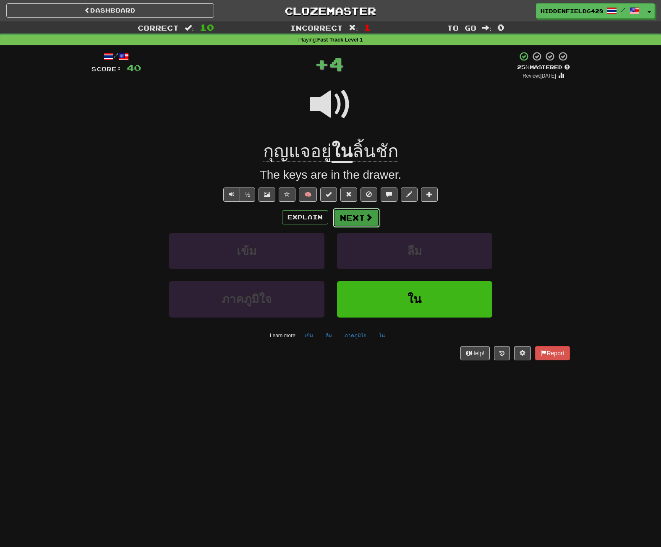
click at [358, 216] on button "Next" at bounding box center [356, 217] width 47 height 19
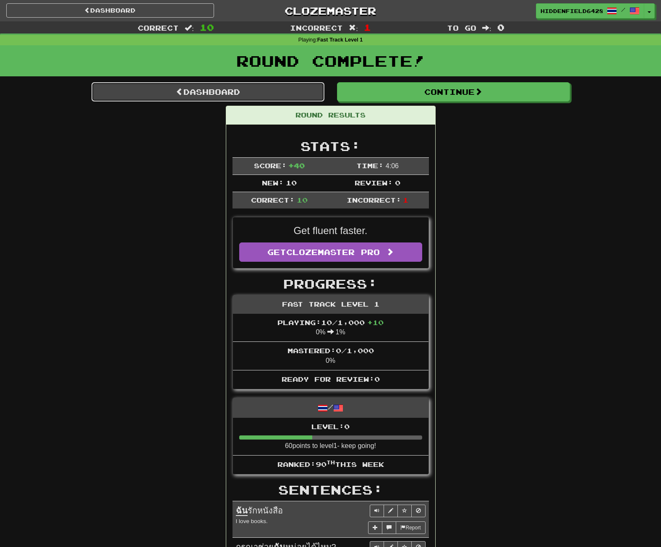
click at [196, 89] on link "Dashboard" at bounding box center [208, 91] width 233 height 19
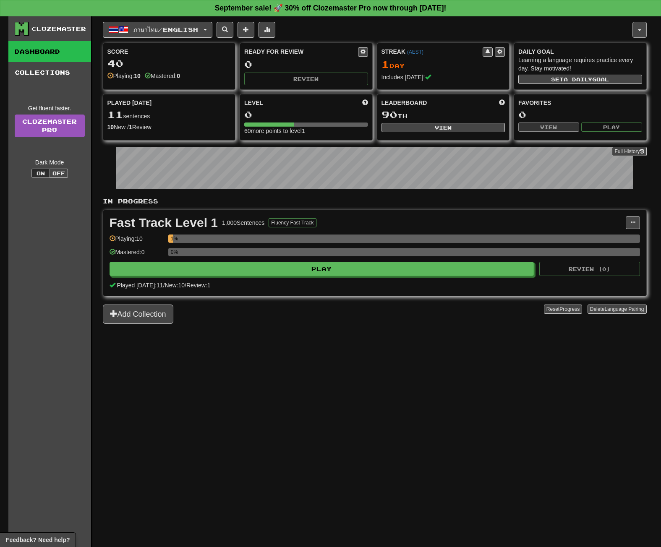
click at [642, 27] on button "button" at bounding box center [640, 30] width 14 height 16
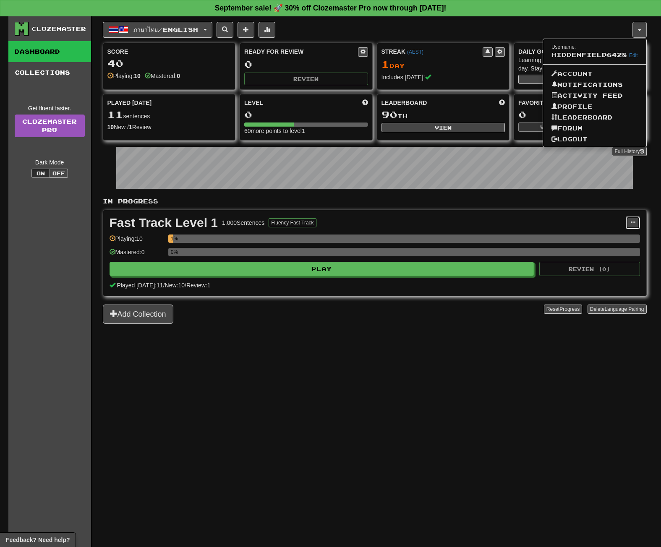
click at [631, 222] on span at bounding box center [633, 222] width 5 height 5
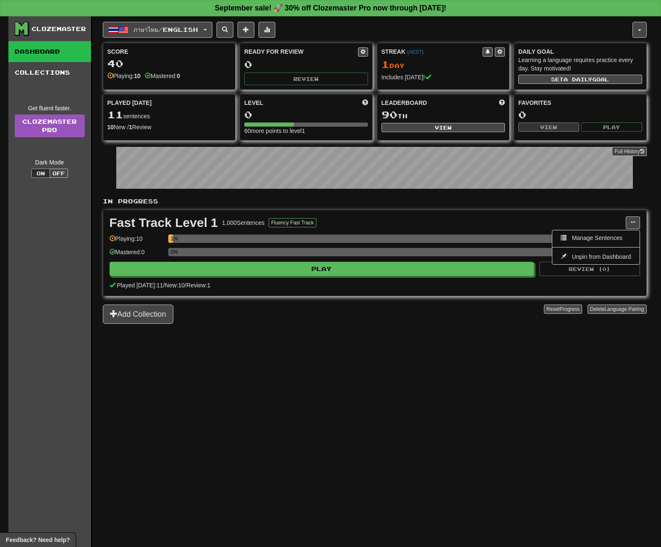
click at [420, 380] on div "ภาษาไทย / English ภาษาไทย / English Streak: 1 Review: 0 Points today: 40 Langua…" at bounding box center [375, 292] width 544 height 552
click at [292, 225] on button "Fluency Fast Track" at bounding box center [292, 222] width 47 height 9
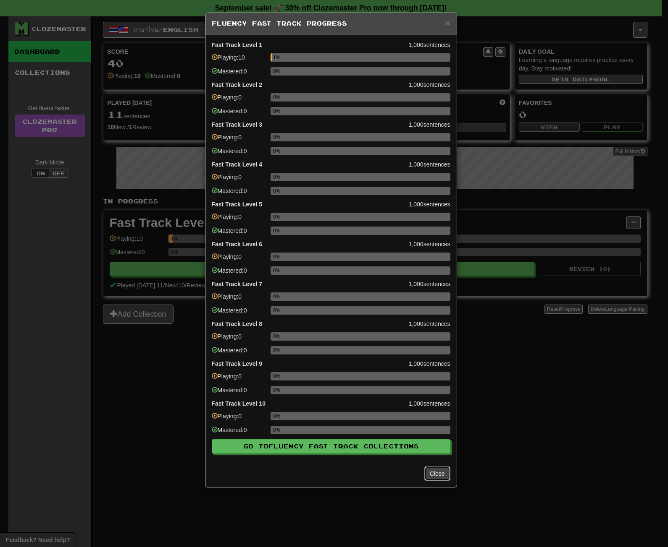
click at [435, 474] on button "Close" at bounding box center [437, 474] width 26 height 14
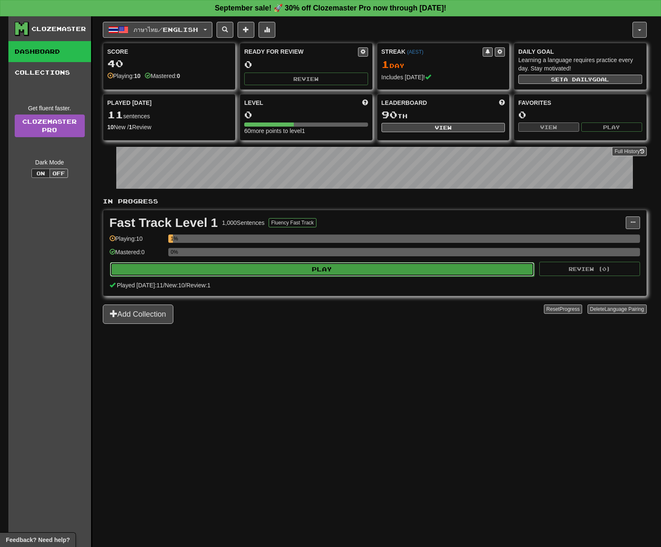
click at [322, 272] on button "Play" at bounding box center [322, 269] width 425 height 14
select select "**"
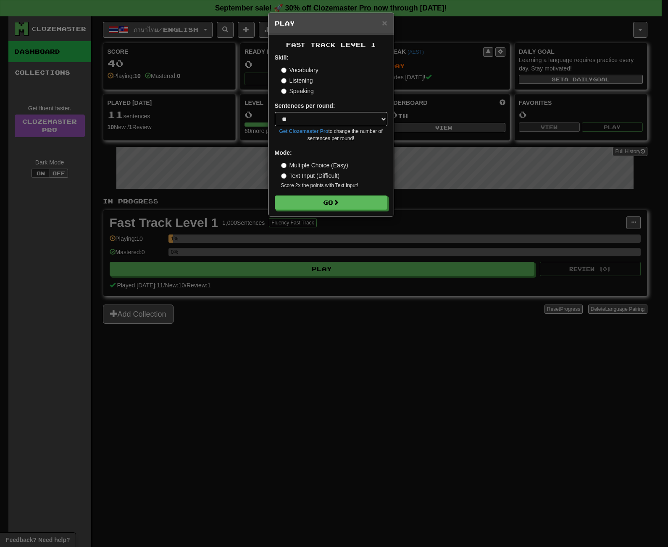
click at [294, 92] on label "Speaking" at bounding box center [297, 91] width 33 height 8
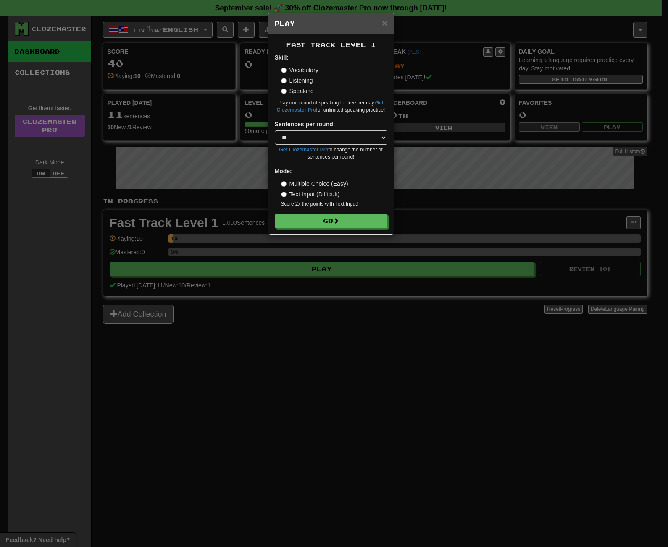
click at [326, 229] on div "Fast Track Level 1 Skill: Vocabulary Listening Speaking Play one round of speak…" at bounding box center [330, 134] width 125 height 200
click at [329, 222] on button "Go" at bounding box center [331, 222] width 113 height 14
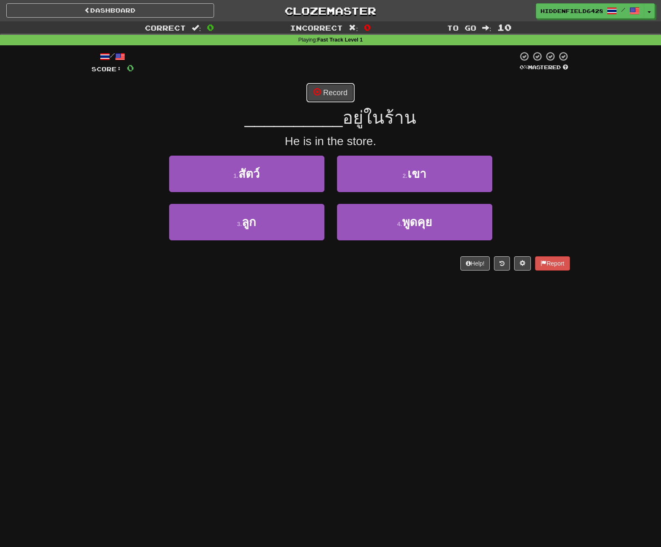
click at [322, 90] on button "Record" at bounding box center [330, 92] width 48 height 19
click at [191, 7] on link "Dashboard" at bounding box center [110, 10] width 208 height 14
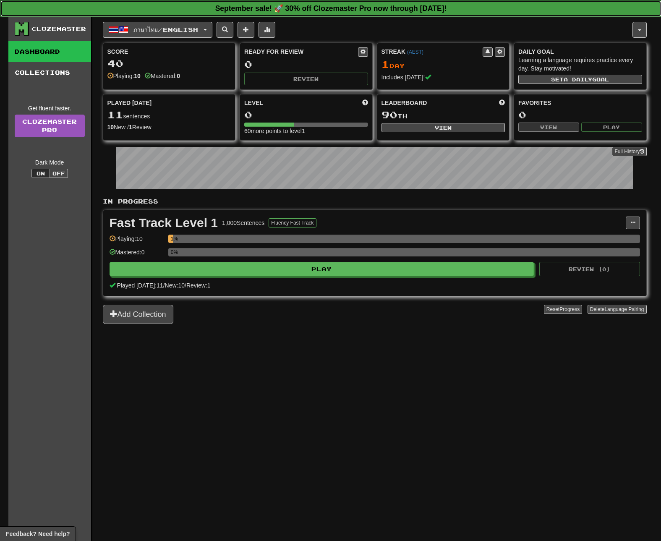
click at [354, 8] on strong "September sale! 🚀 30% off Clozemaster Pro now through [DATE]!" at bounding box center [331, 8] width 232 height 8
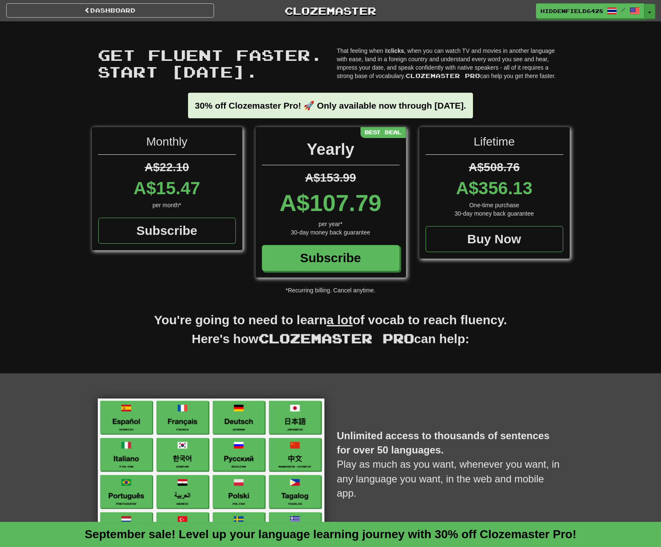
click at [649, 17] on button "Toggle Dropdown" at bounding box center [649, 11] width 11 height 15
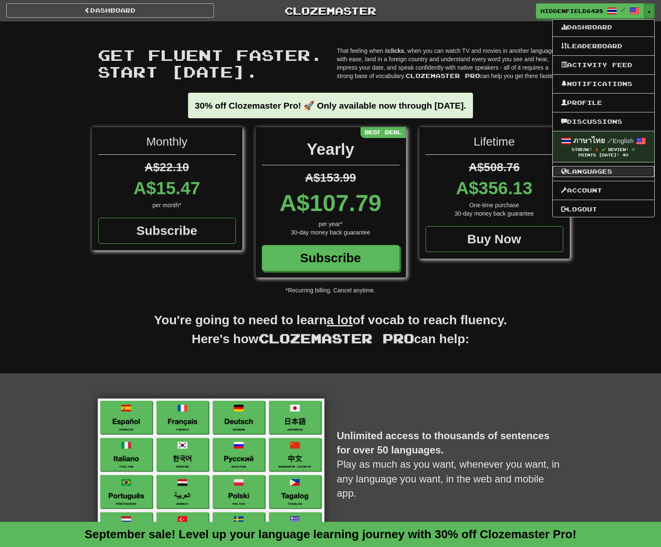
click at [605, 170] on link "Languages" at bounding box center [604, 171] width 102 height 11
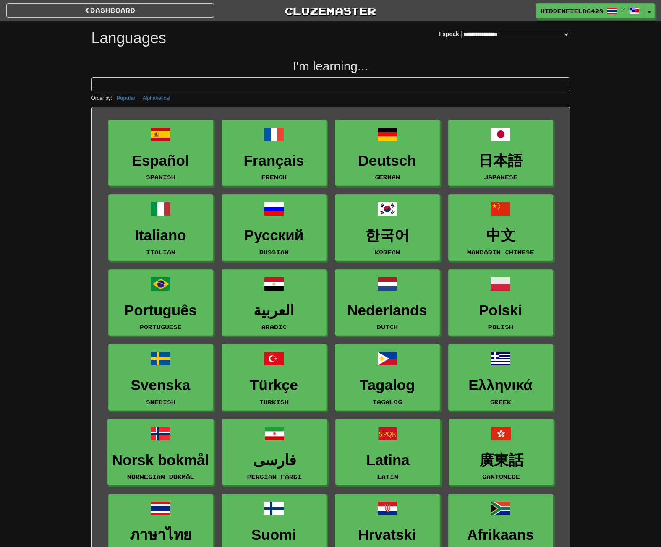
select select "*******"
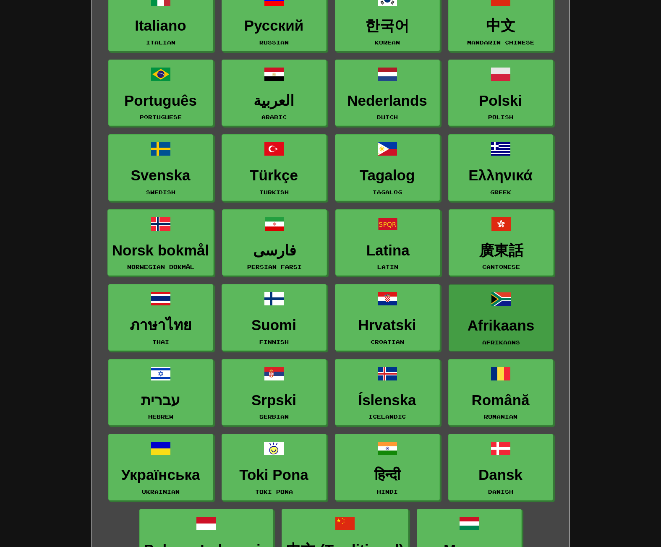
scroll to position [252, 0]
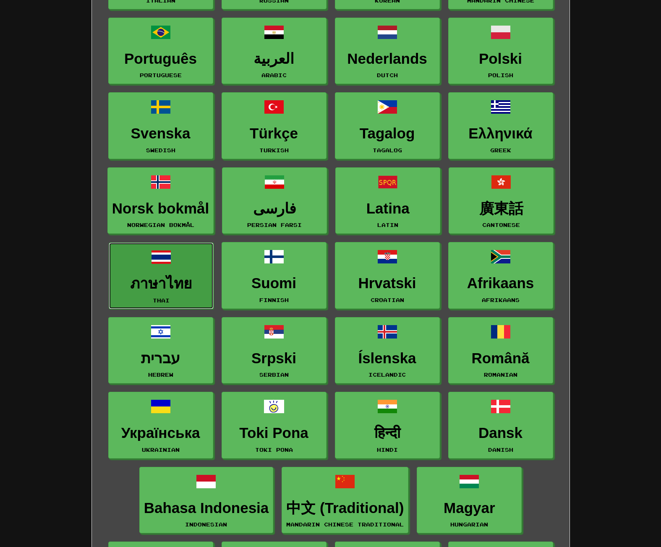
click at [161, 254] on span at bounding box center [161, 257] width 20 height 20
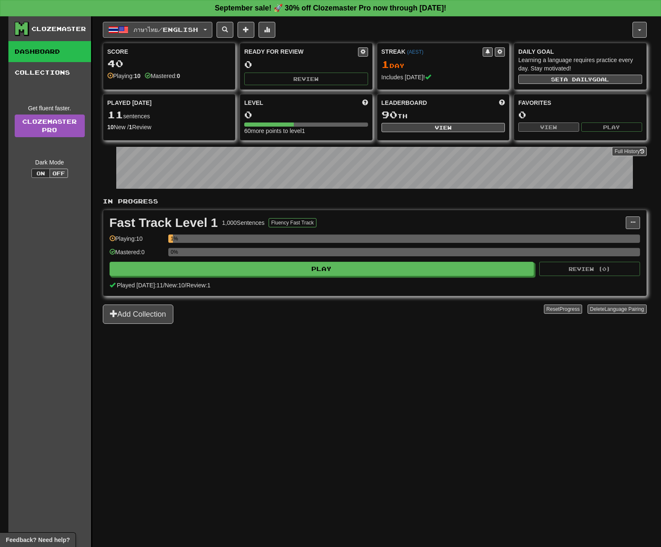
click at [196, 29] on span "ภาษาไทย / English" at bounding box center [166, 29] width 65 height 7
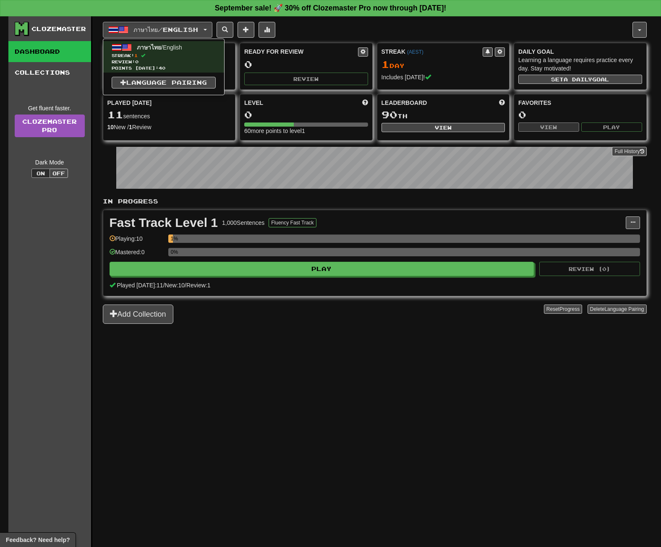
drag, startPoint x: 310, startPoint y: 338, endPoint x: 329, endPoint y: 311, distance: 32.8
click at [311, 338] on div "ภาษาไทย / English ภาษาไทย / English Streak: 1 Review: 0 Points today: 40 Langua…" at bounding box center [375, 292] width 544 height 552
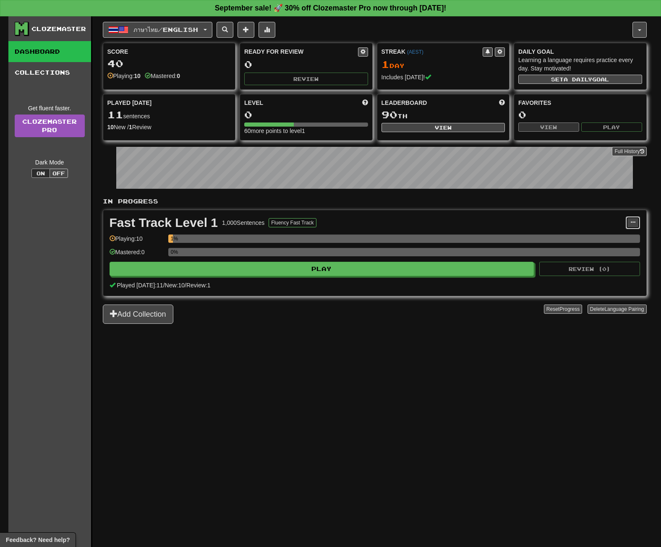
click at [629, 221] on button at bounding box center [633, 223] width 14 height 13
drag, startPoint x: 380, startPoint y: 326, endPoint x: 363, endPoint y: 320, distance: 17.8
click at [368, 322] on div "ภาษาไทย / English ภาษาไทย / English Streak: 1 Review: 0 Points today: 40 Langua…" at bounding box center [375, 292] width 544 height 552
